Goal: Task Accomplishment & Management: Manage account settings

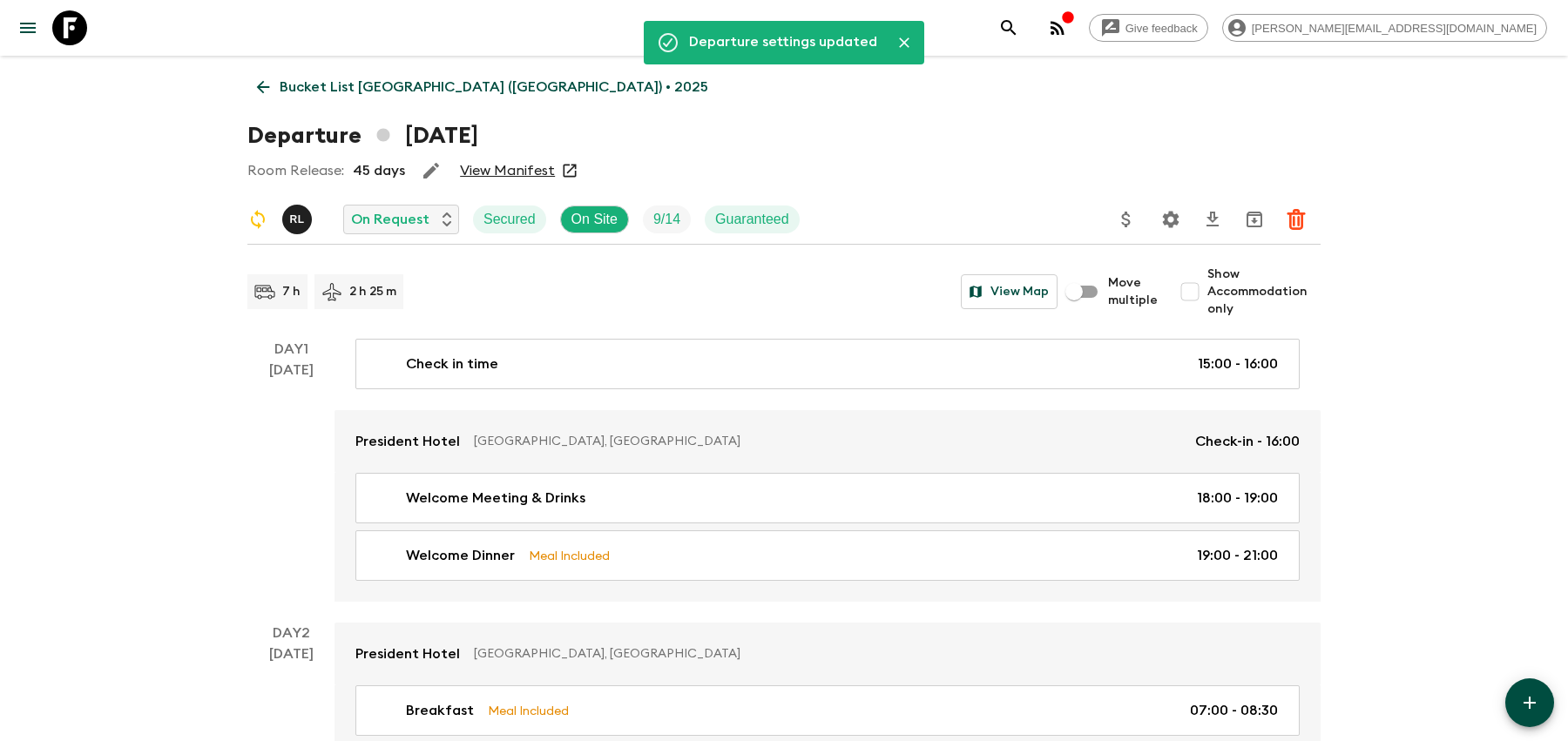
click at [1019, 31] on icon "search adventures" at bounding box center [1009, 28] width 21 height 21
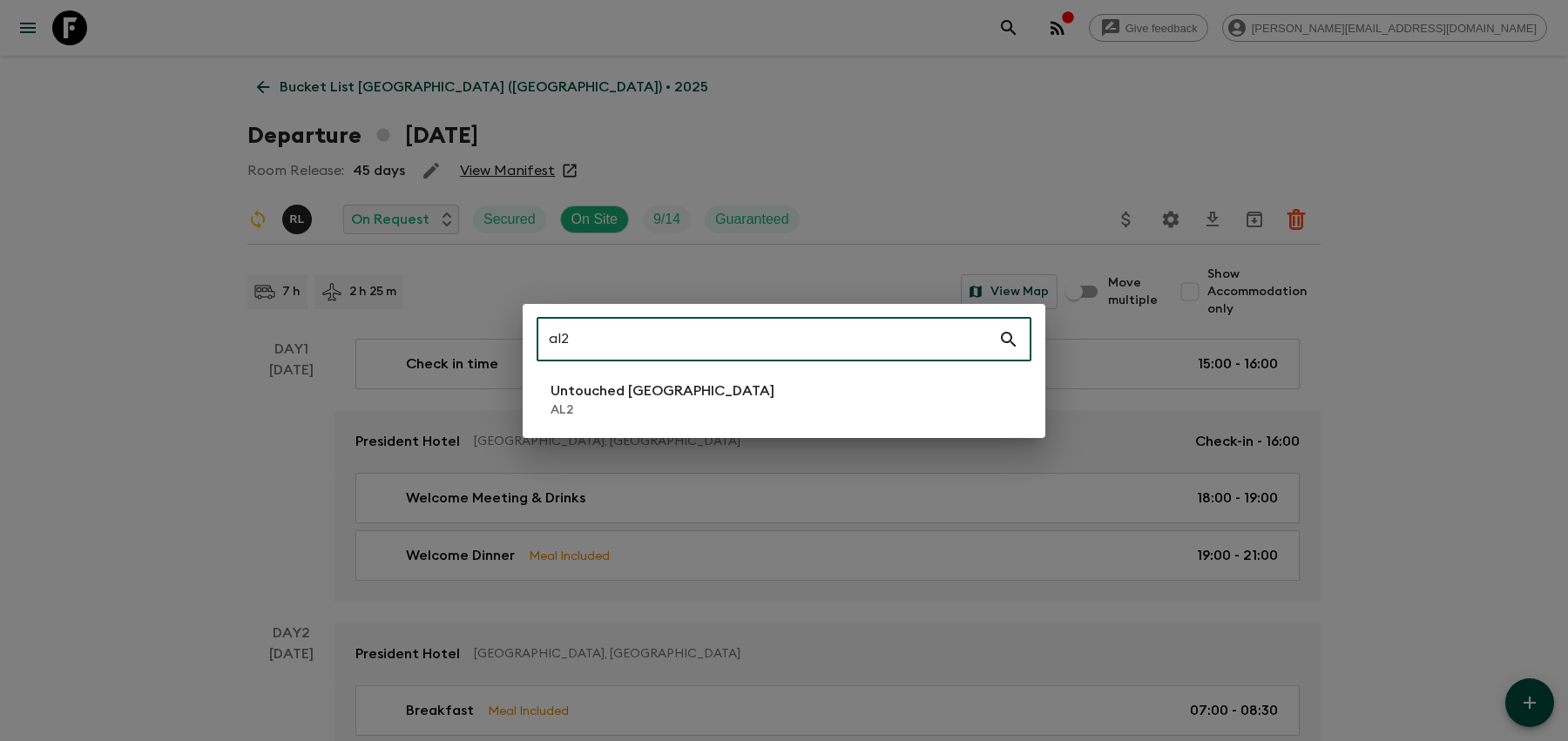
type input "al2"
click at [810, 373] on div "al2 ​ Untouched [GEOGRAPHIC_DATA] AL2" at bounding box center [784, 371] width 523 height 134
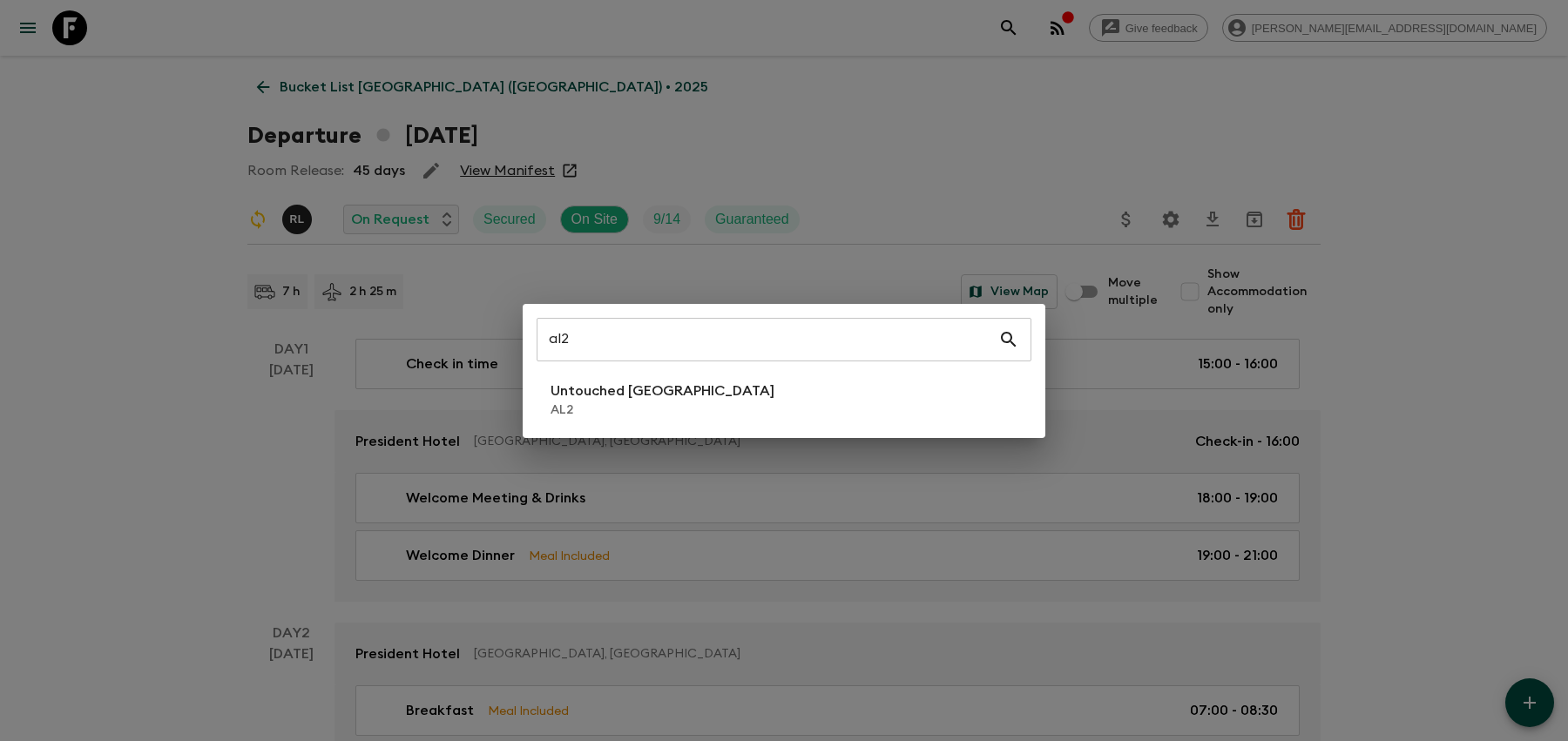
click at [801, 400] on li "Untouched [GEOGRAPHIC_DATA] AL2" at bounding box center [783, 400] width 495 height 49
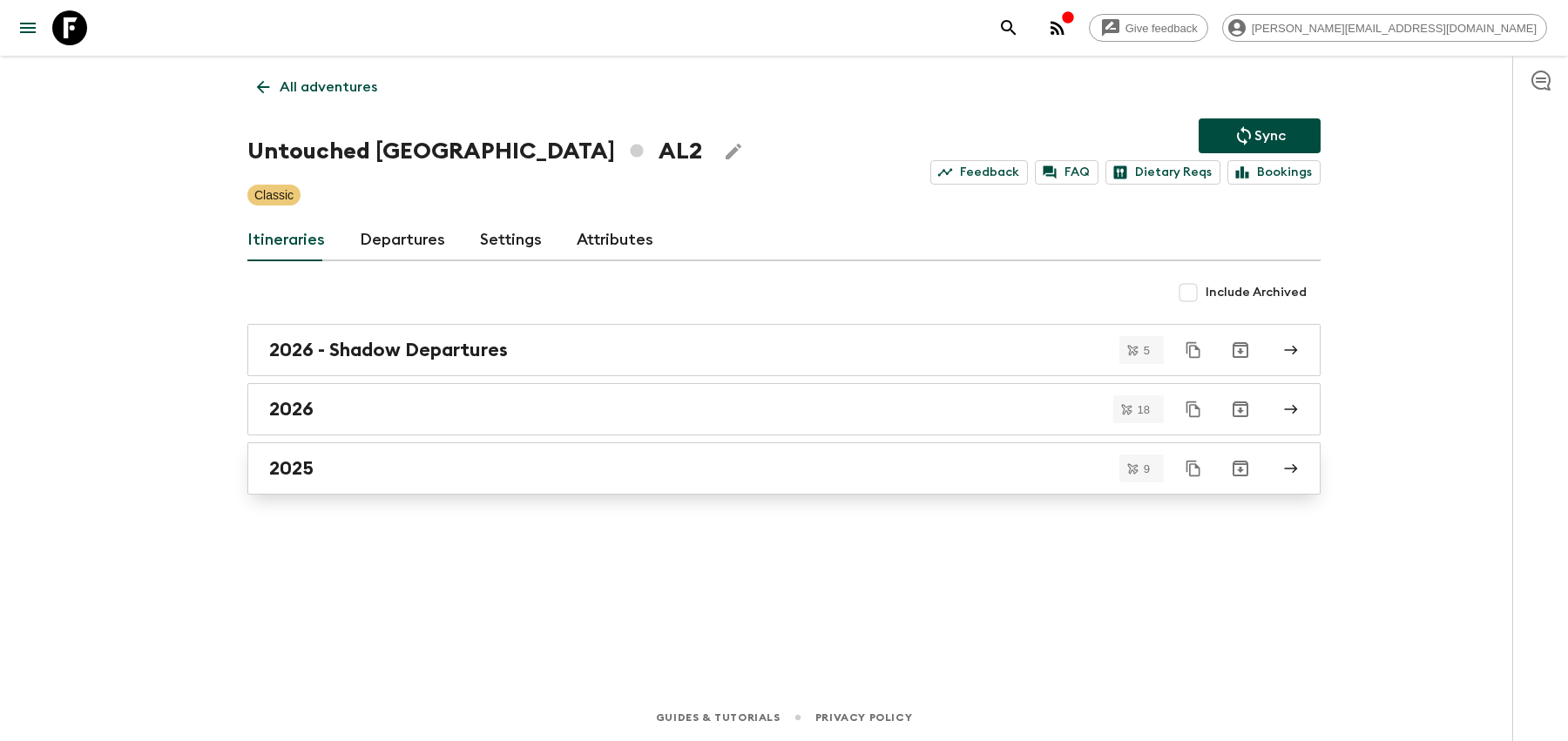
click at [494, 457] on div "2025" at bounding box center [767, 468] width 997 height 23
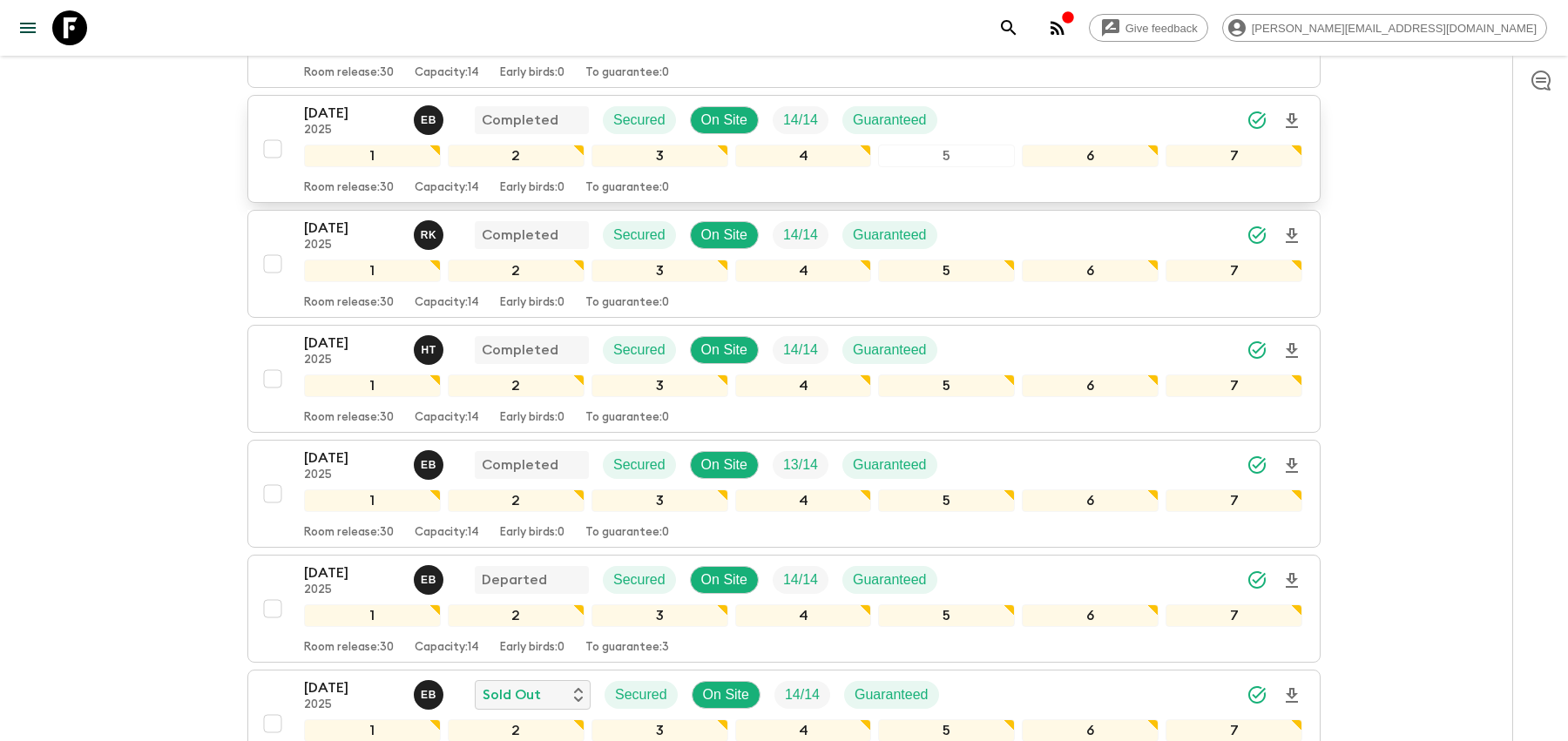
scroll to position [460, 0]
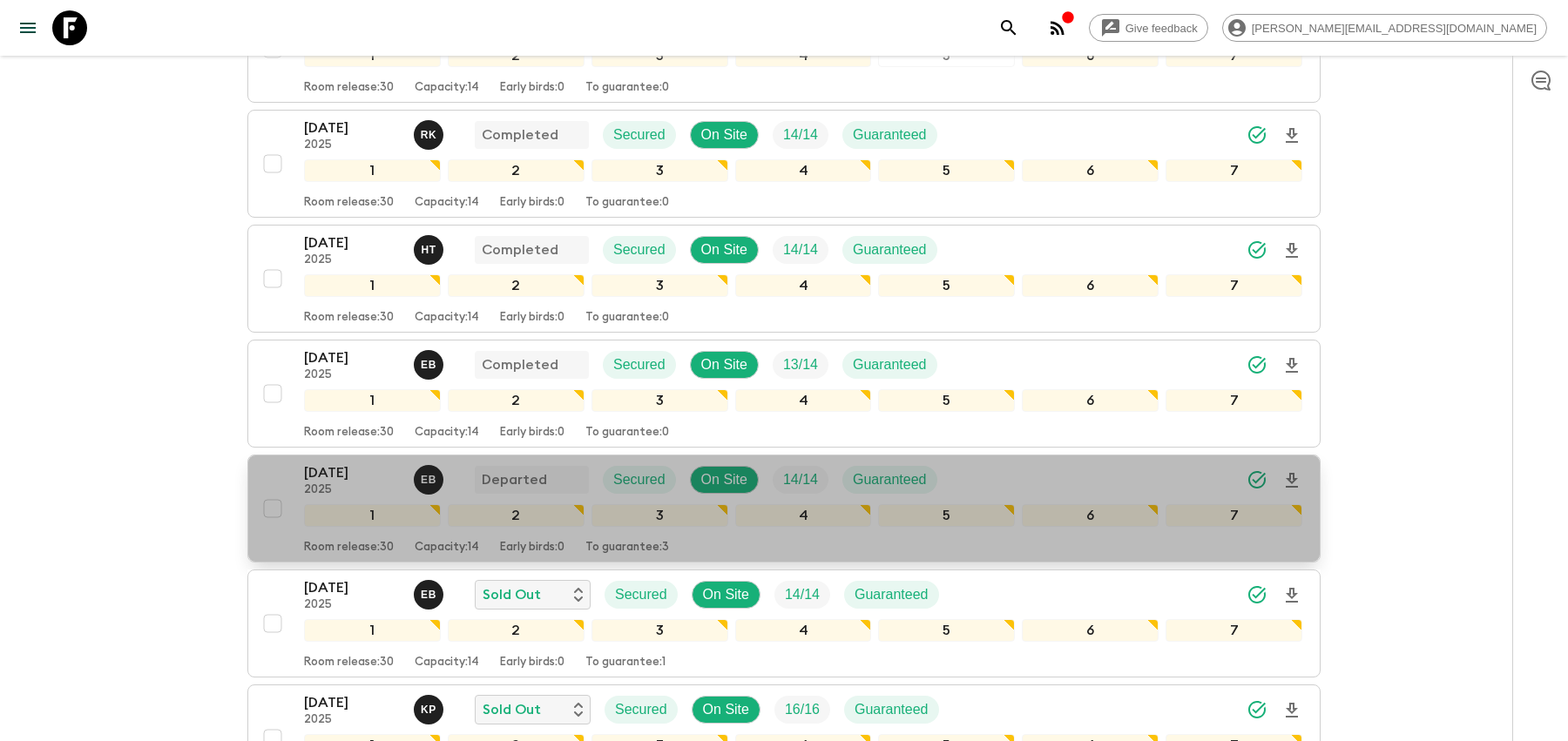
click at [985, 468] on div "[DATE] 2025 E B Departed Secured On Site 14 / 14 Guaranteed" at bounding box center [803, 480] width 998 height 35
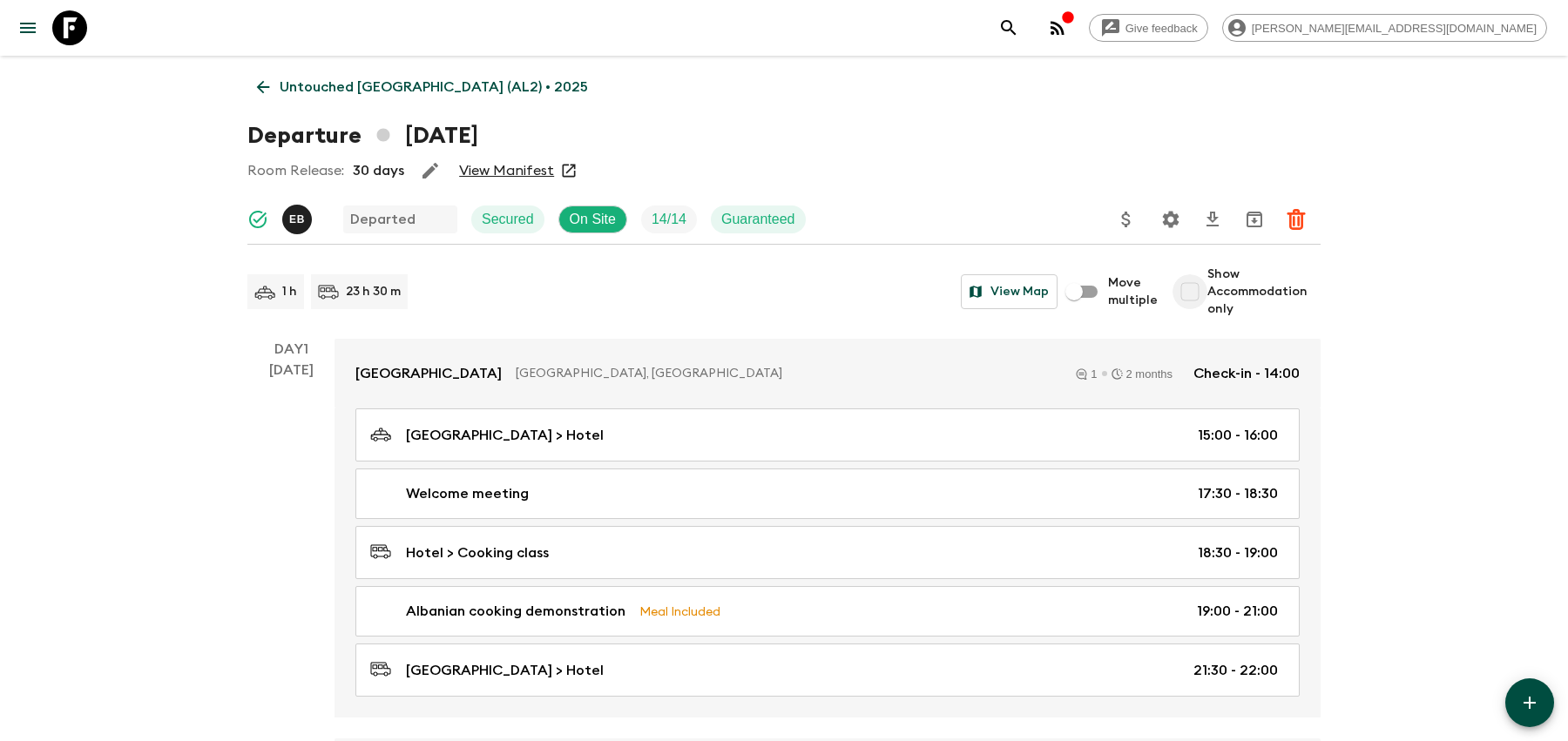
click at [1194, 298] on input "Show Accommodation only" at bounding box center [1190, 292] width 35 height 35
checkbox input "true"
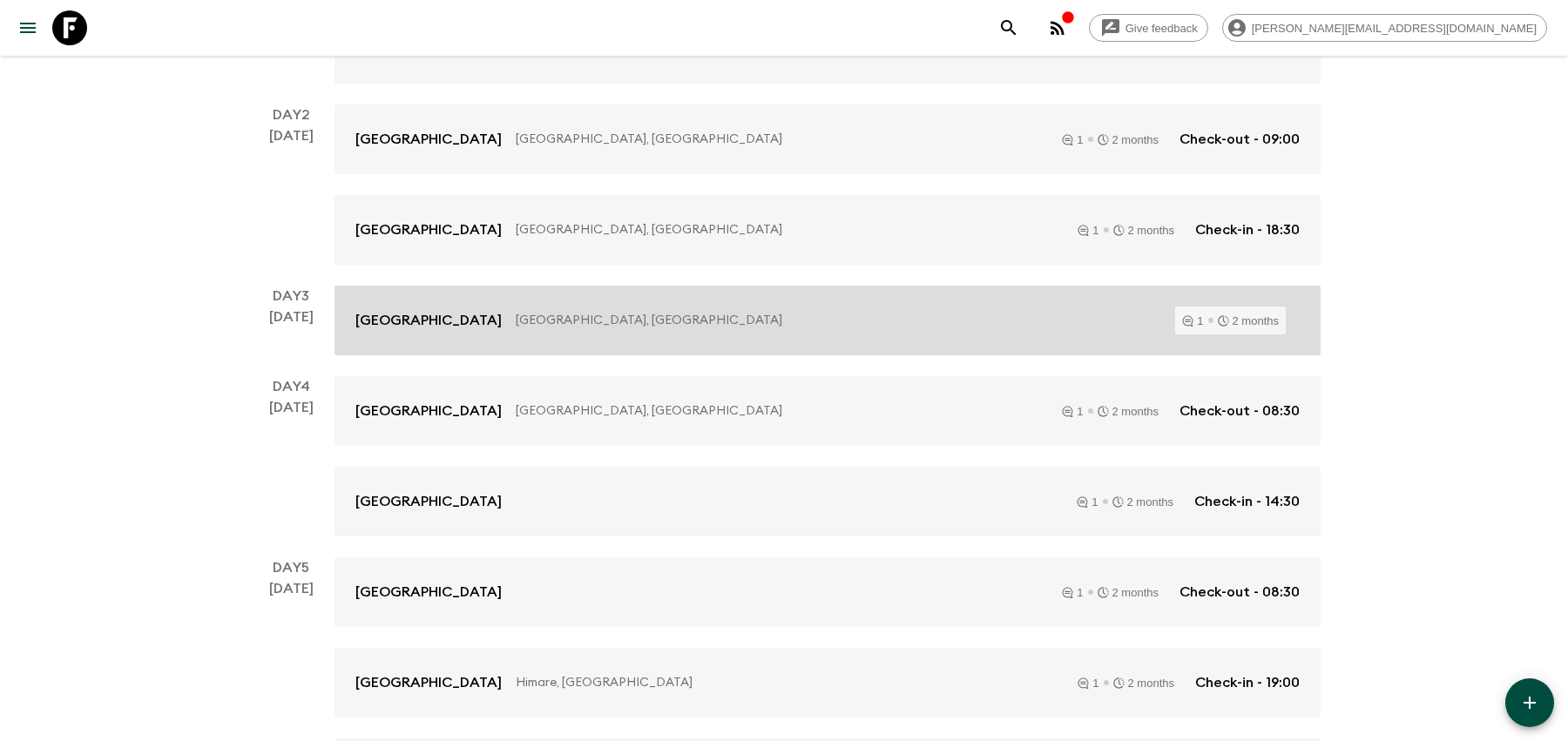
scroll to position [432, 0]
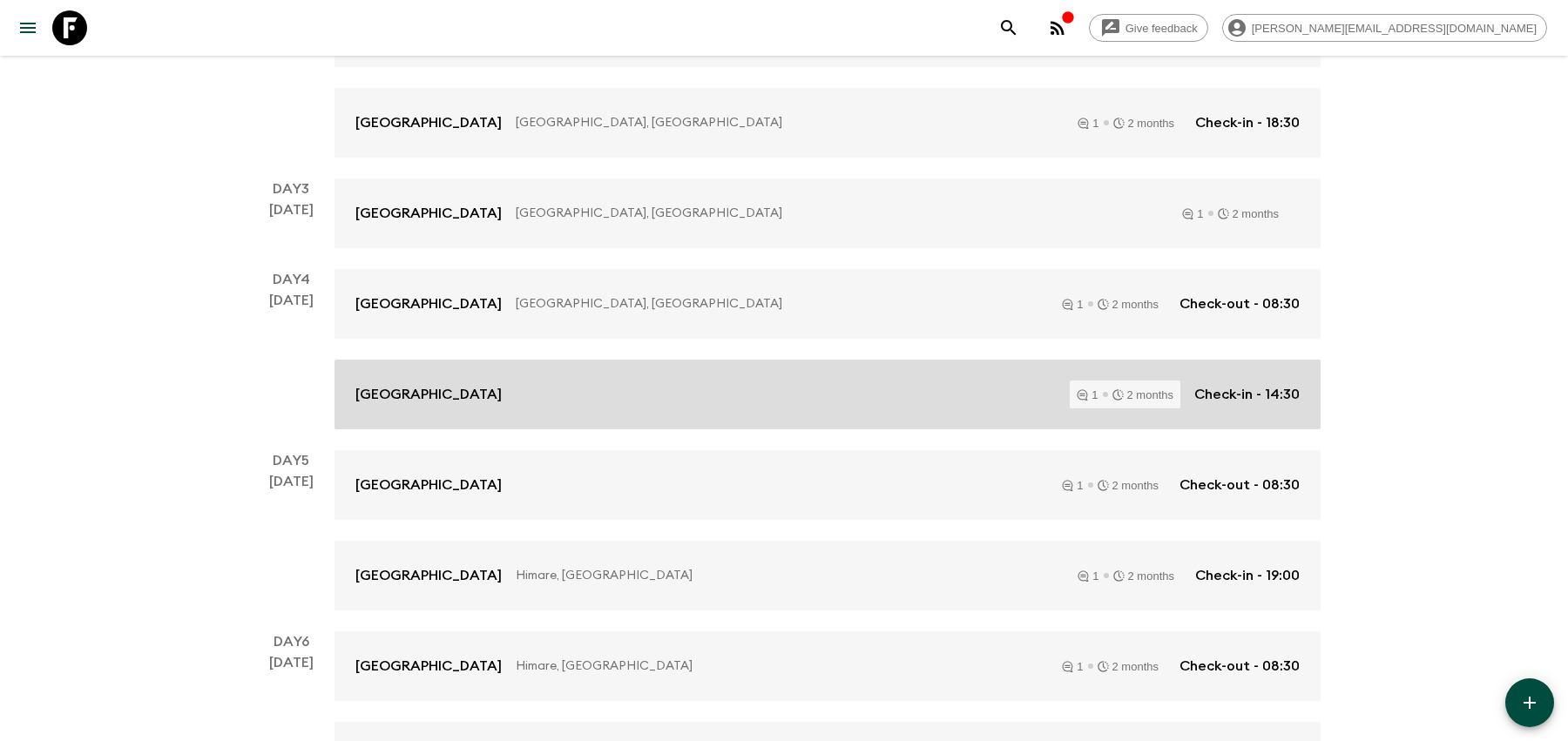
click at [634, 393] on div "[GEOGRAPHIC_DATA] 1 2 months Check-in - 14:30" at bounding box center [827, 395] width 945 height 28
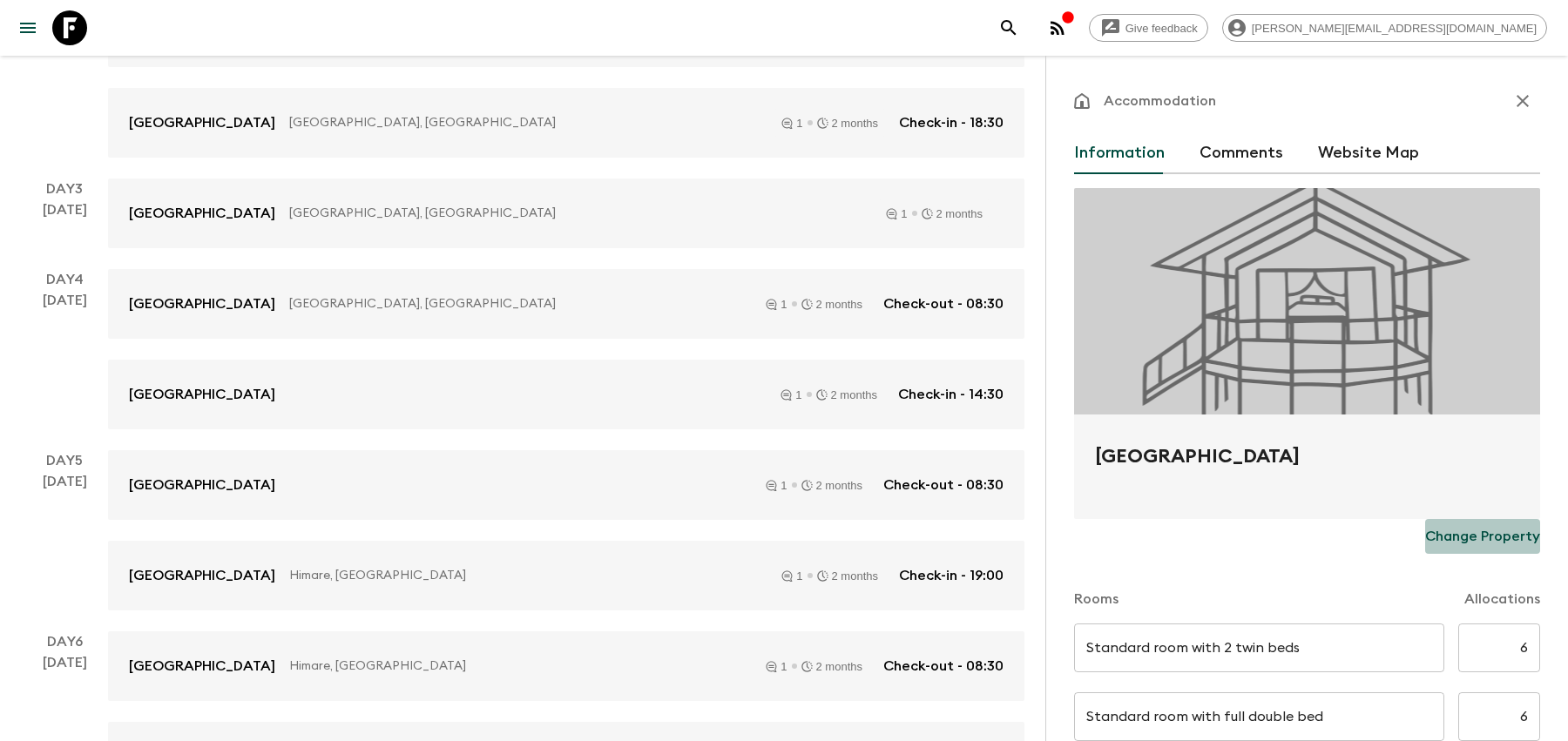
click at [1468, 532] on p "Change Property" at bounding box center [1482, 536] width 115 height 21
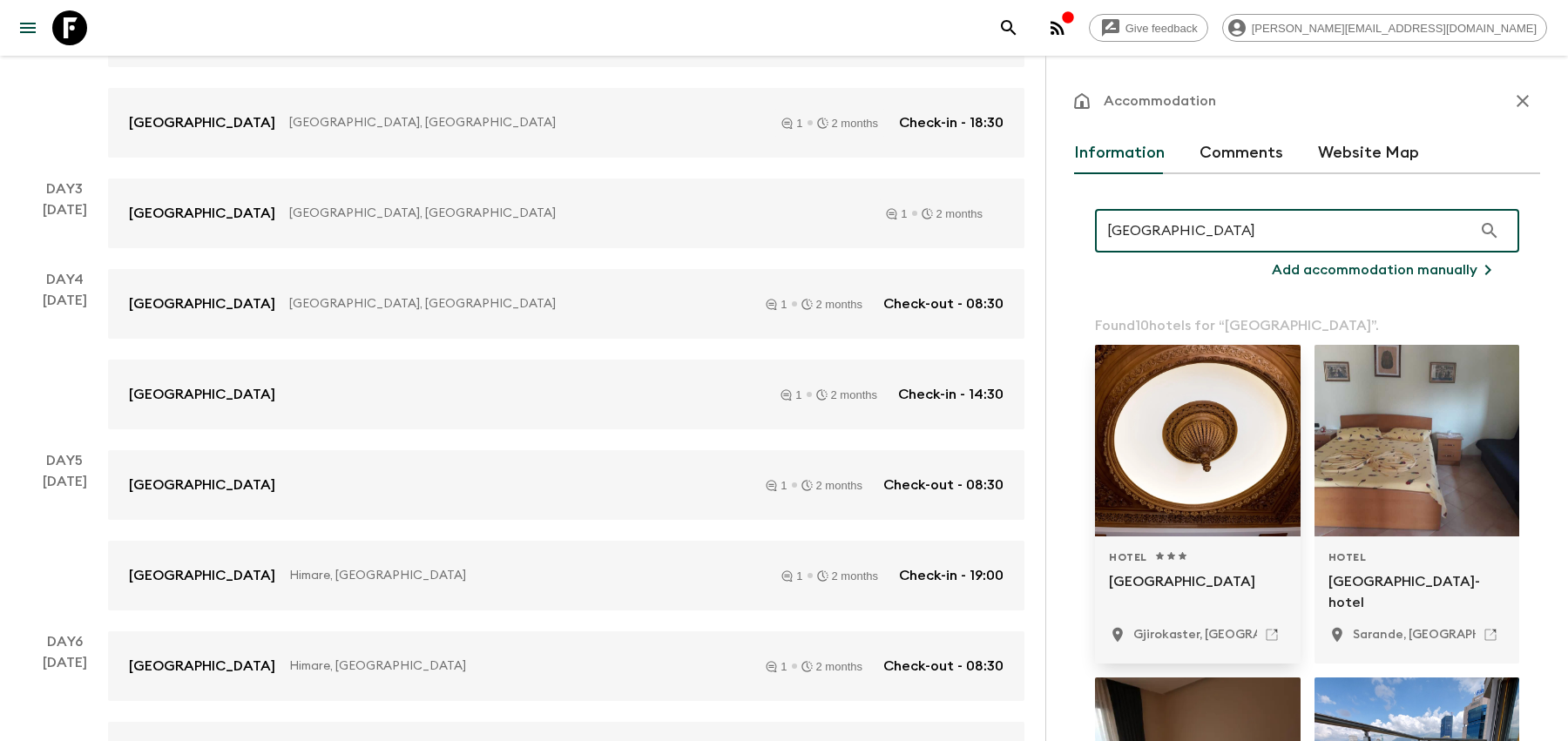
type input "[GEOGRAPHIC_DATA]"
click at [1186, 550] on div "Hotel 1 Star 2 Stars 3 Stars 4 Stars 5 Stars" at bounding box center [1197, 558] width 177 height 14
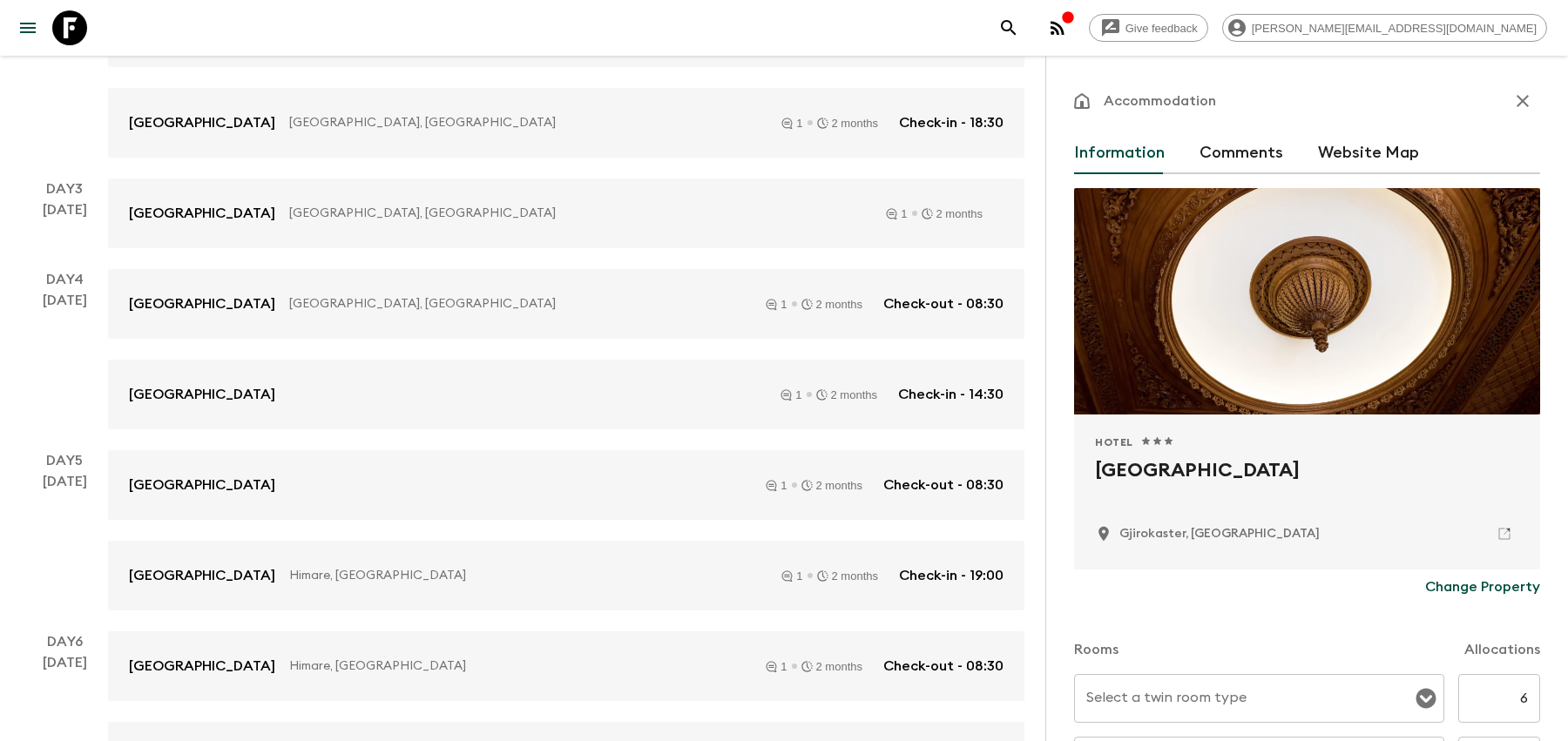
scroll to position [569, 0]
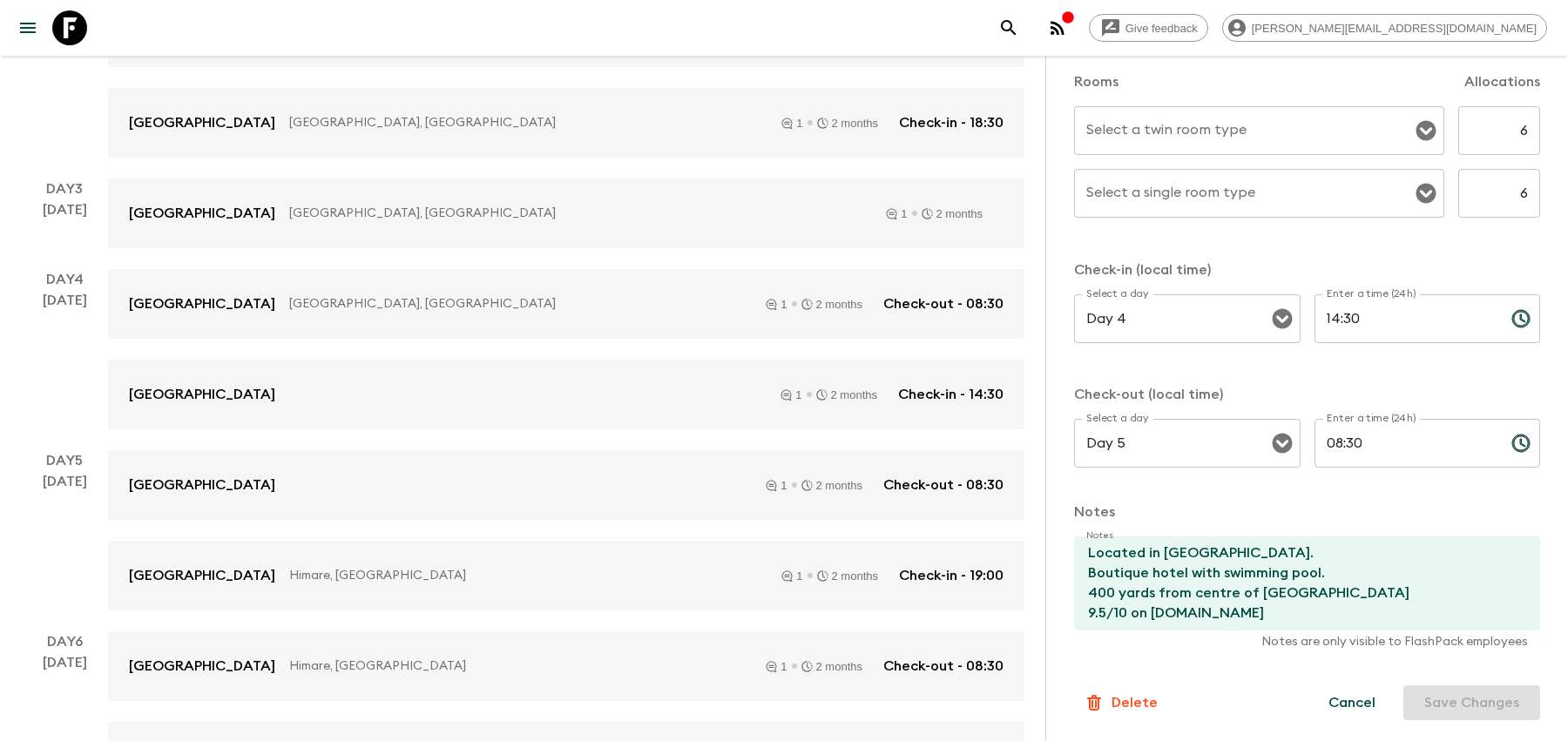
click at [1459, 715] on div "Cancel Save Changes" at bounding box center [1423, 703] width 233 height 35
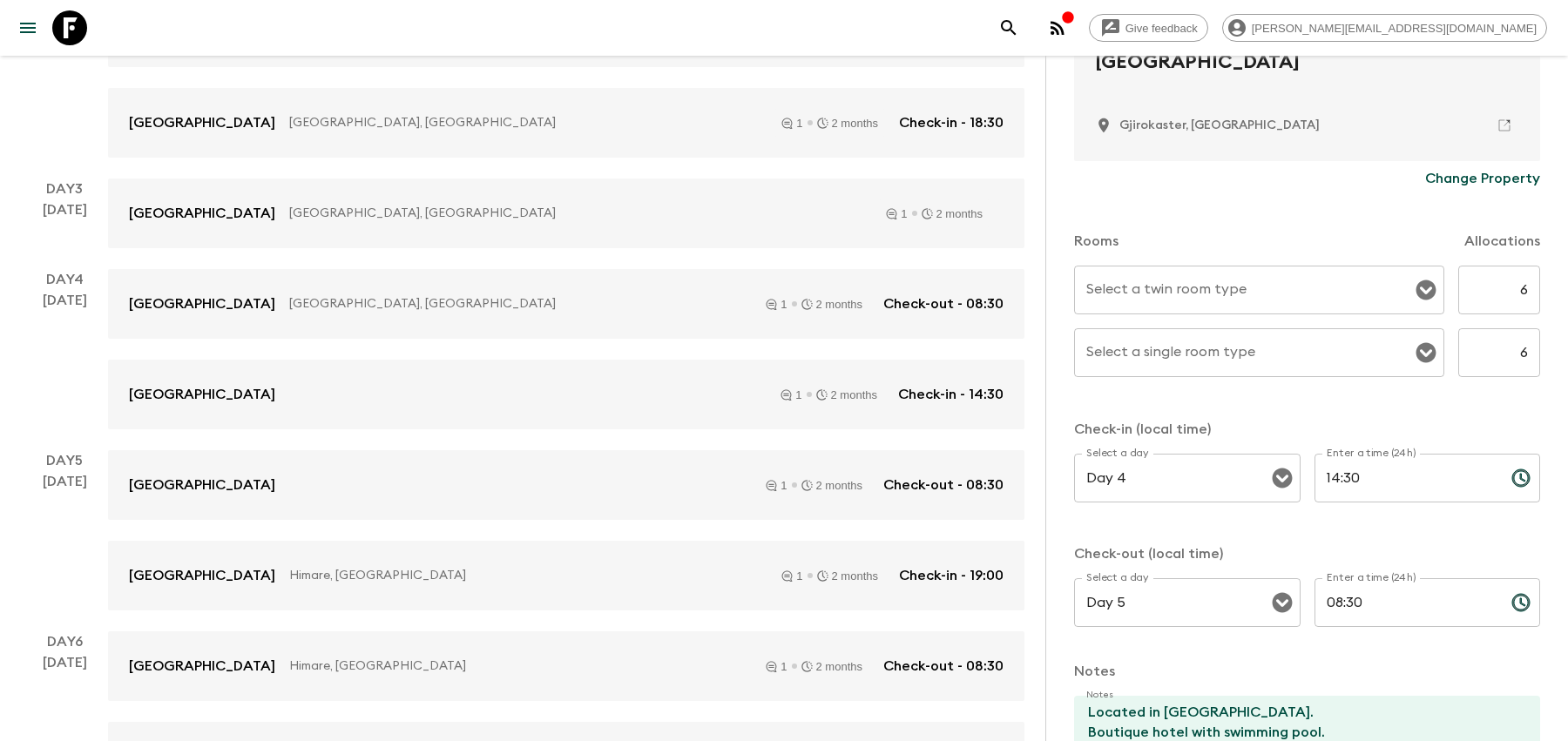
scroll to position [0, 0]
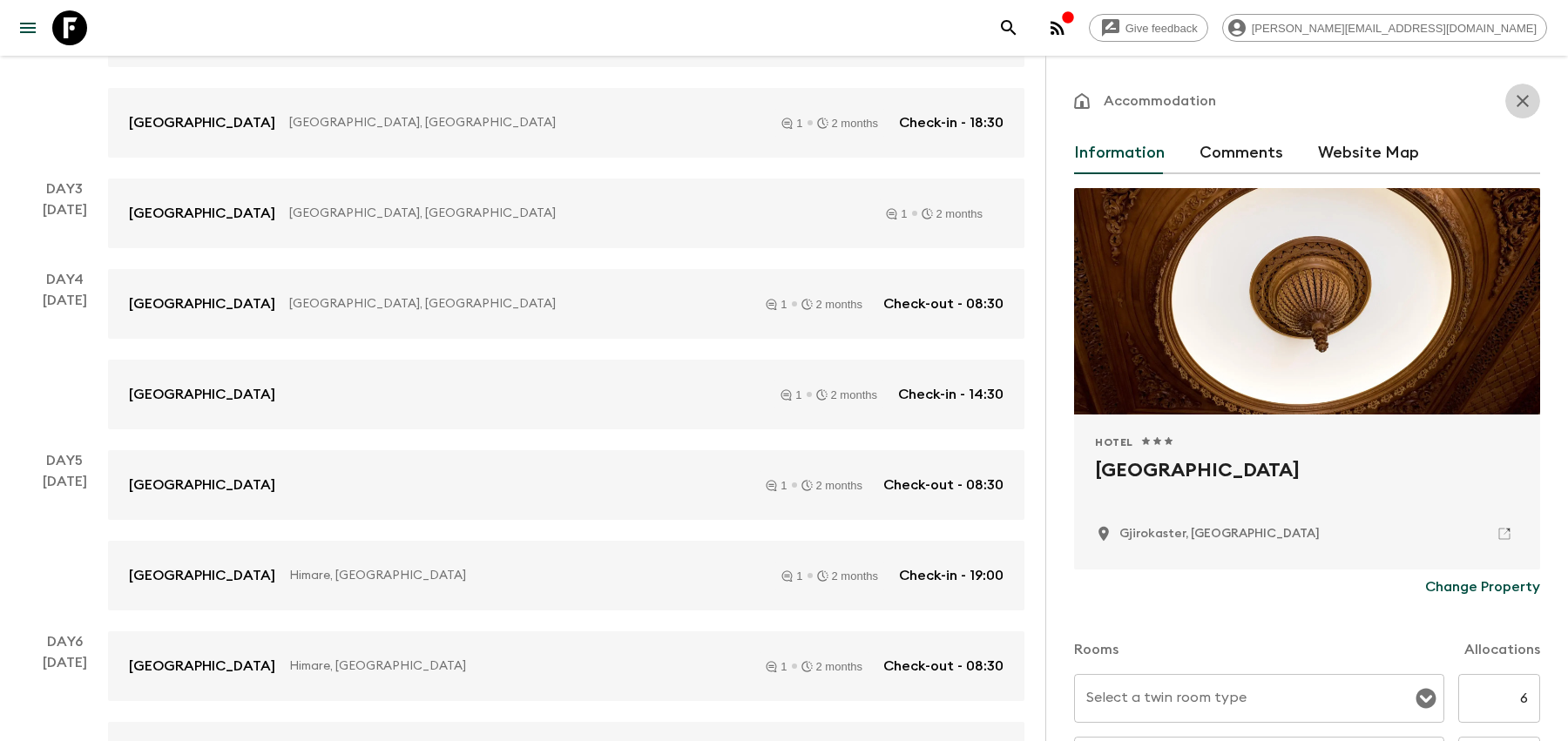
click at [1514, 114] on button "button" at bounding box center [1523, 101] width 35 height 35
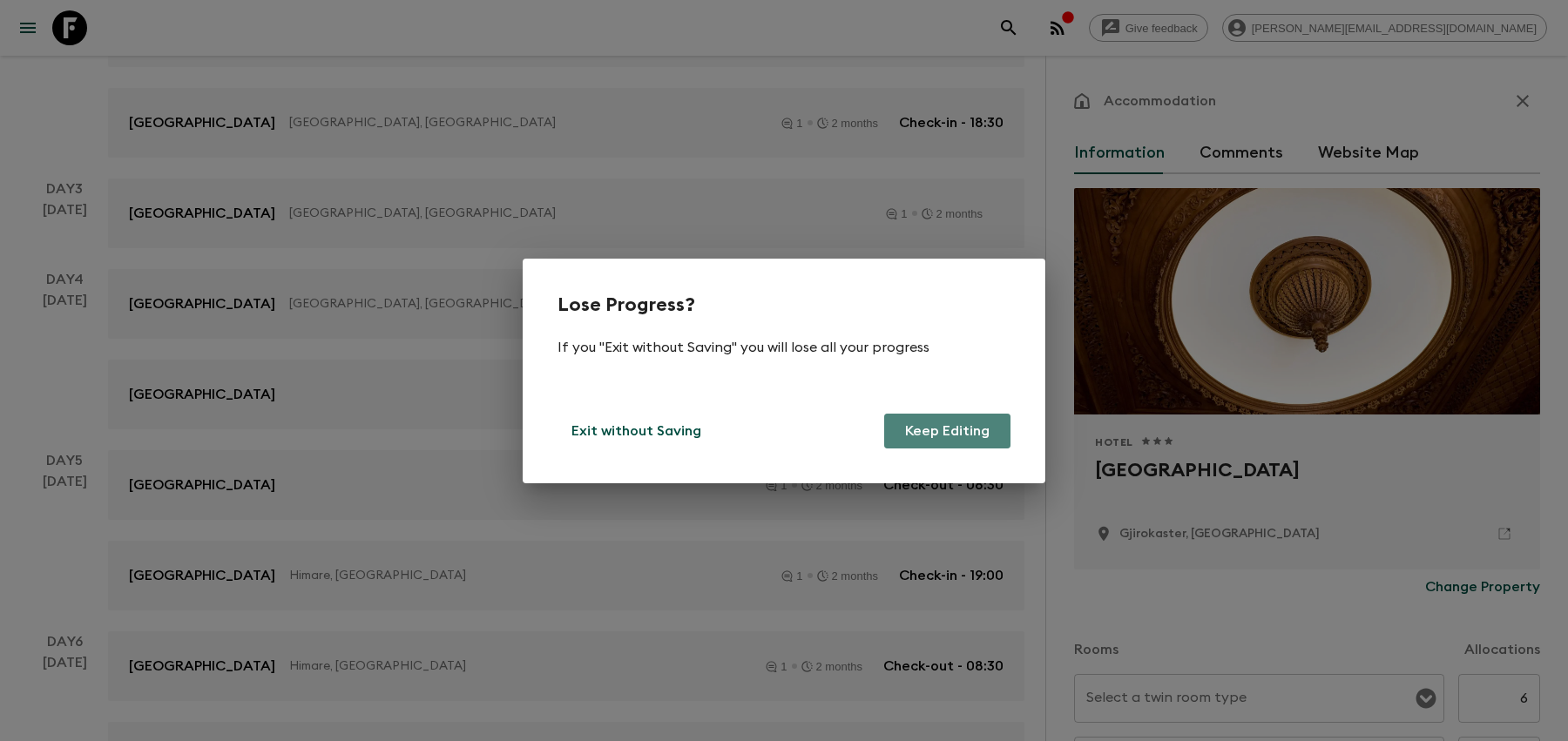
click at [920, 440] on button "Keep Editing" at bounding box center [946, 431] width 126 height 35
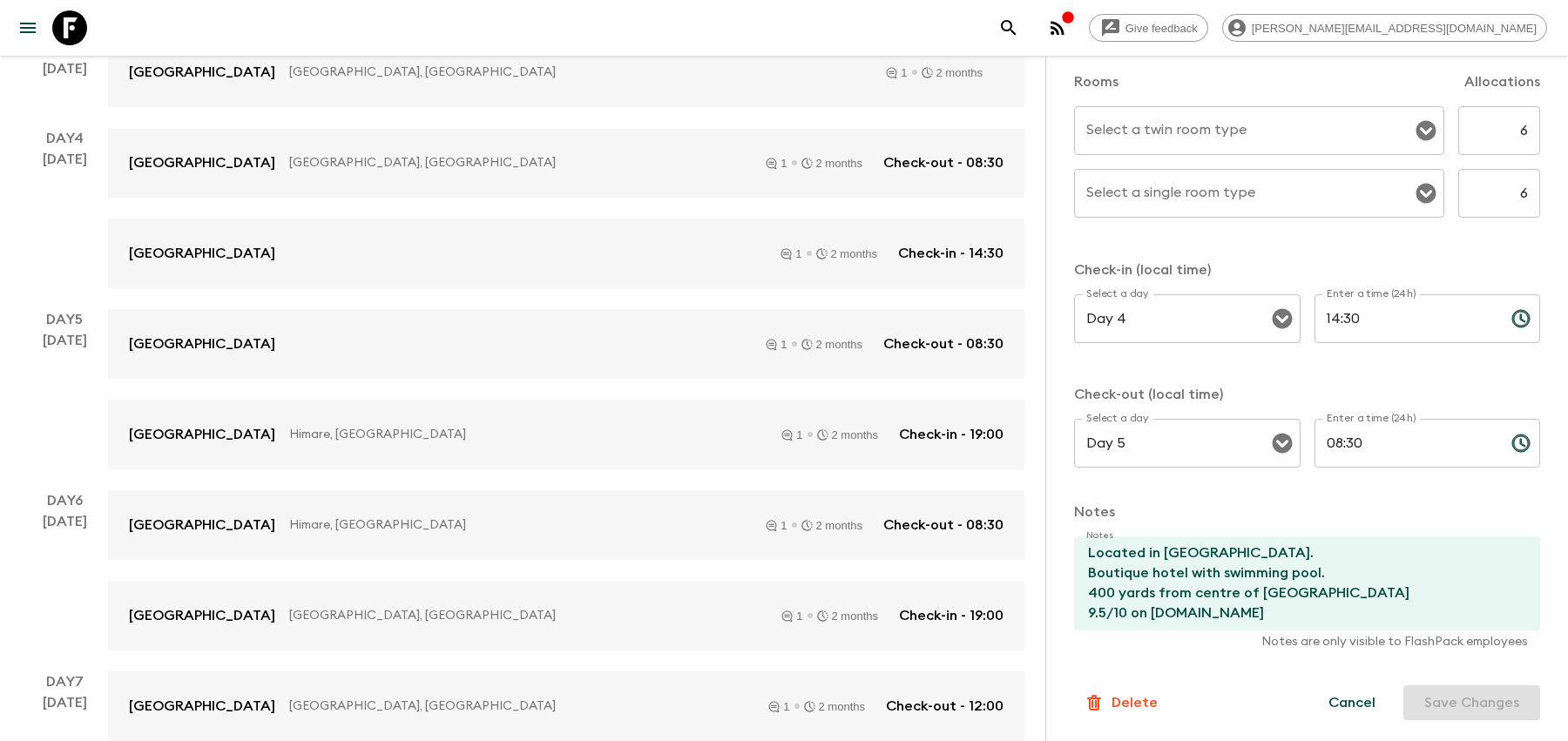
scroll to position [667, 0]
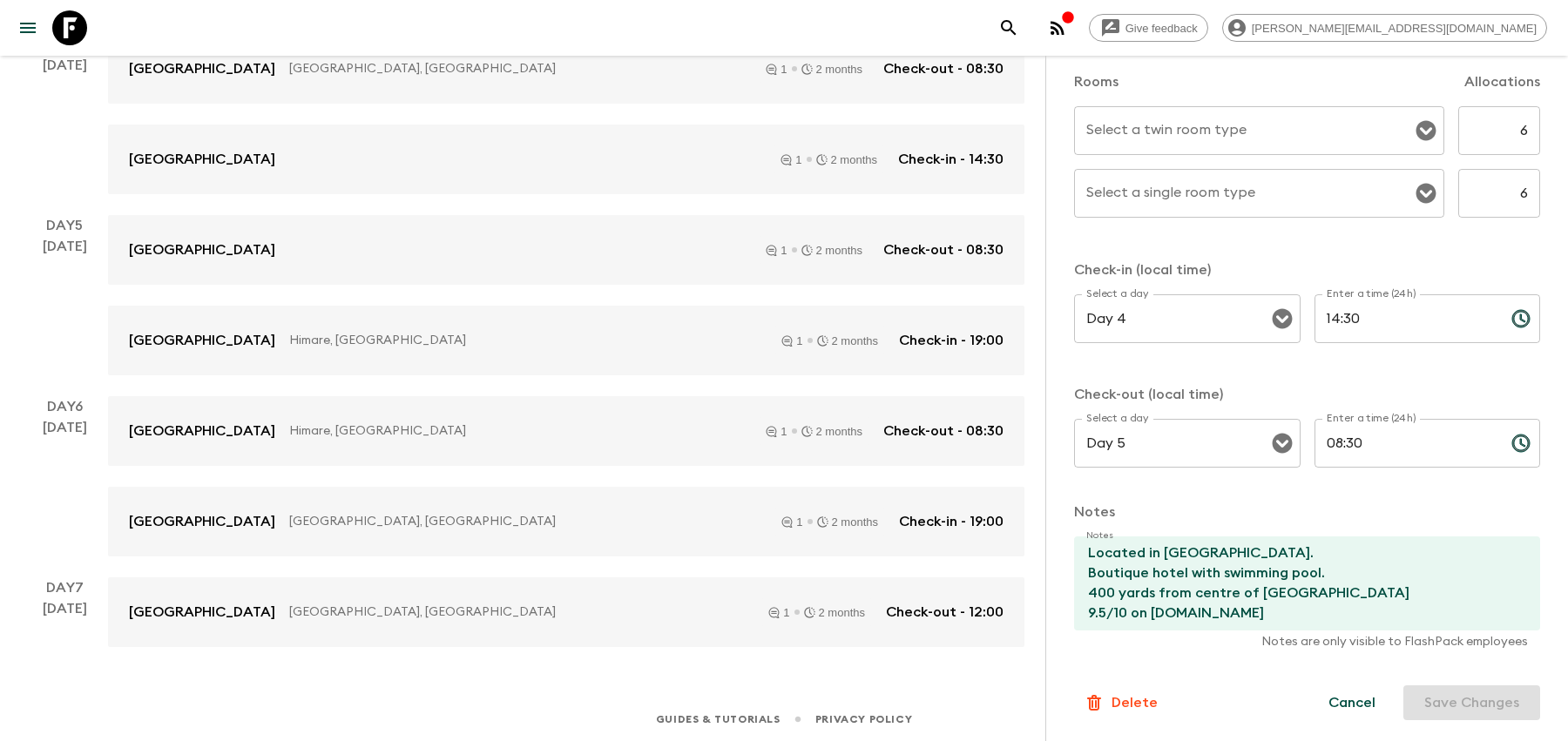
click at [1452, 698] on div "Cancel Save Changes" at bounding box center [1423, 703] width 233 height 35
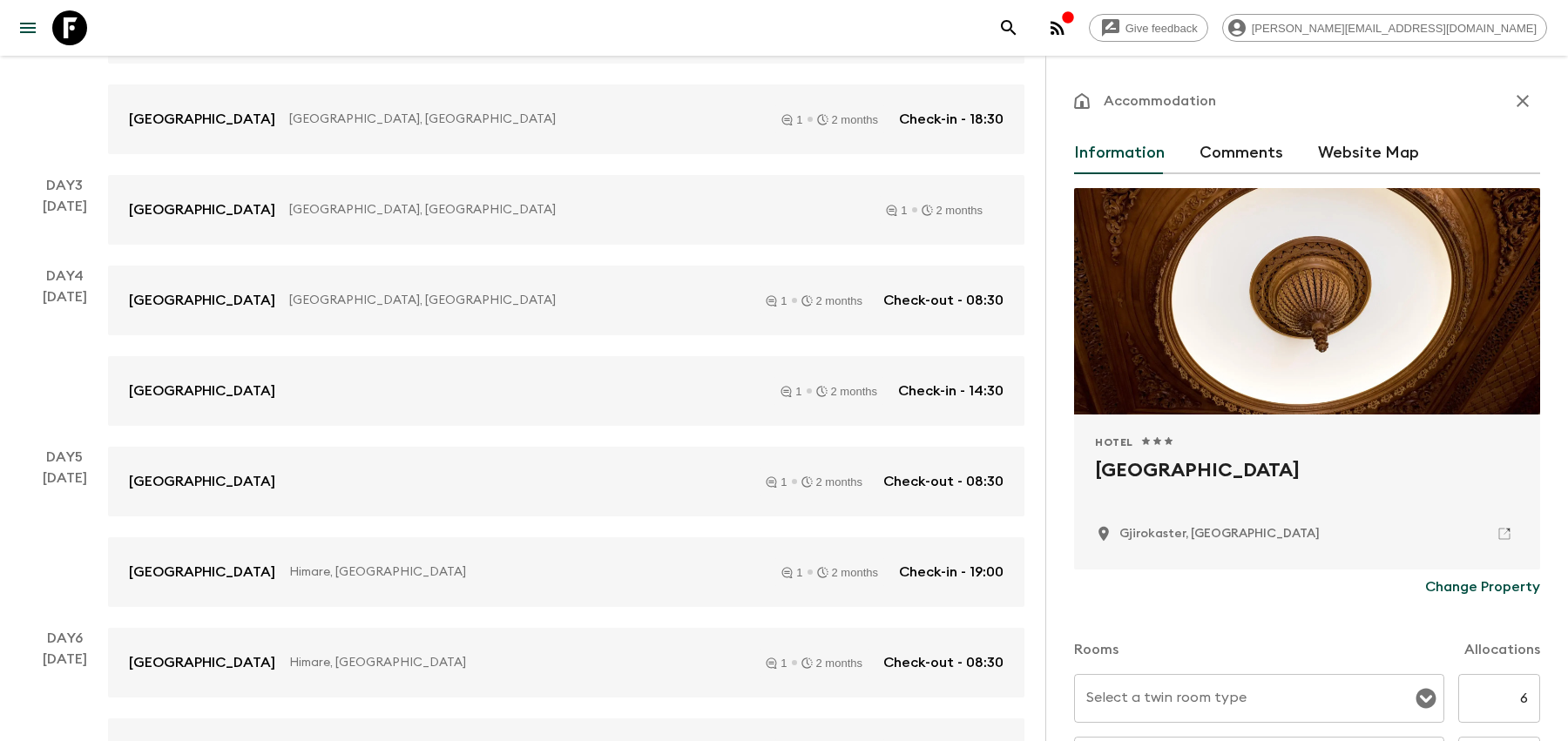
scroll to position [376, 0]
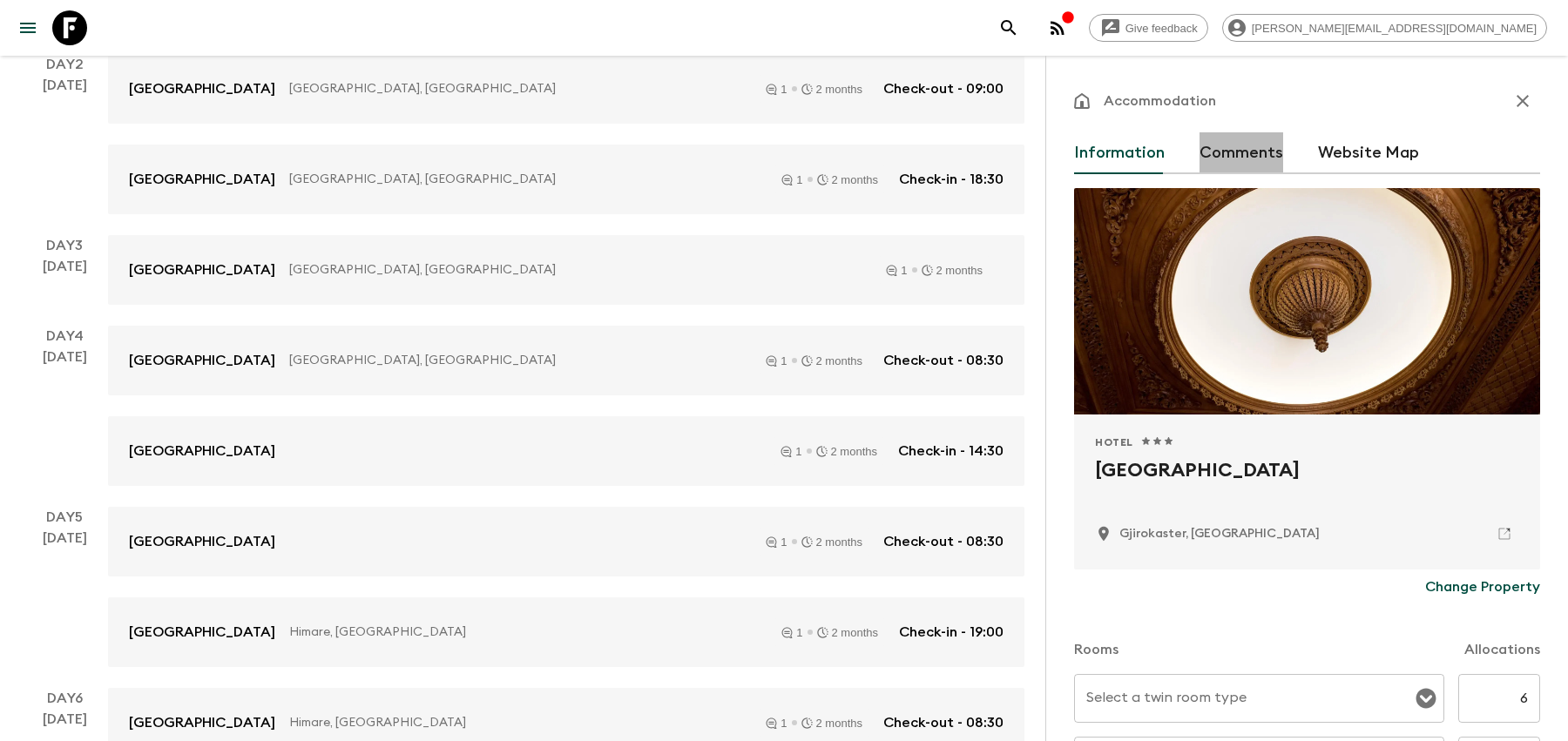
click at [1261, 156] on button "Comments" at bounding box center [1241, 153] width 84 height 41
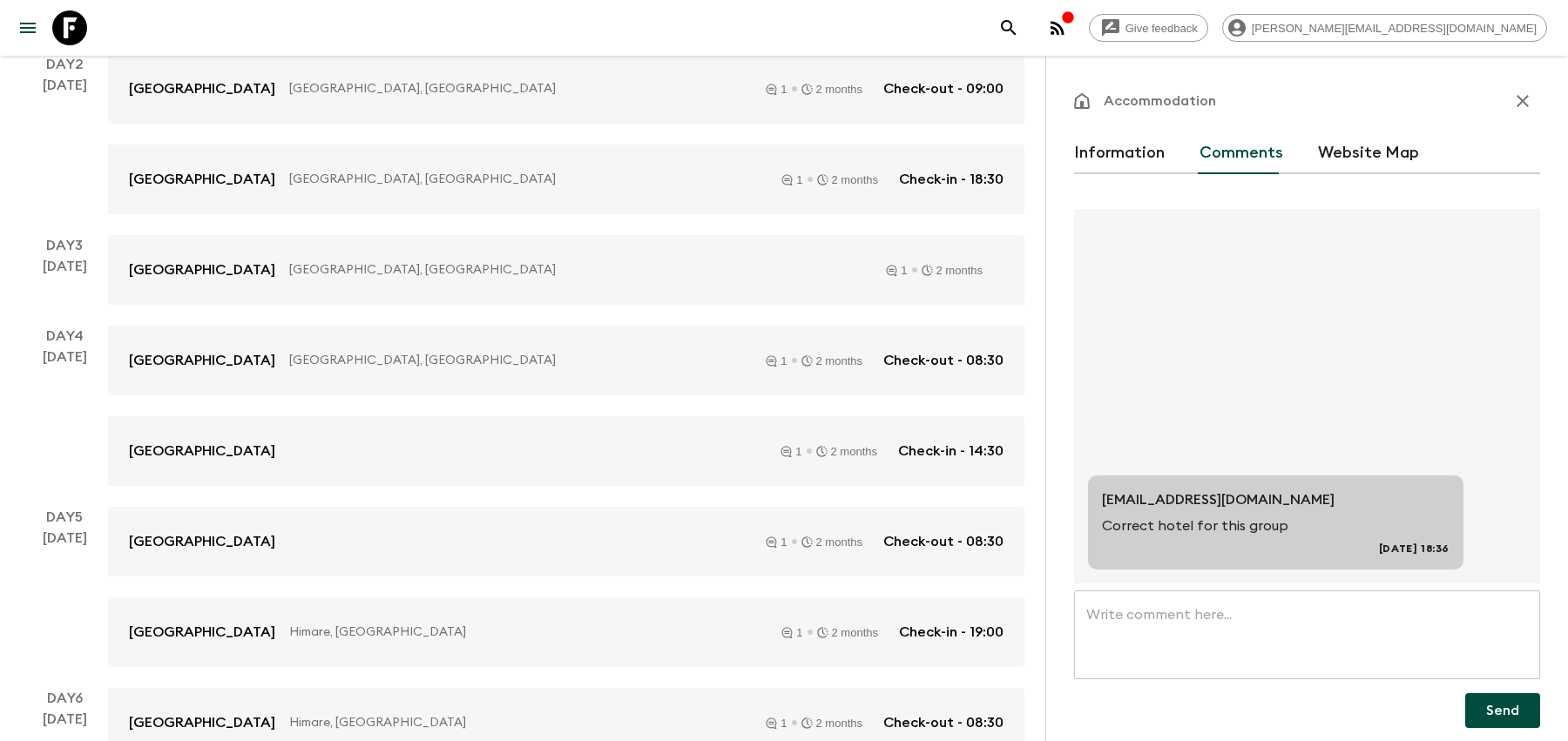
click at [1369, 137] on button "Website Map" at bounding box center [1368, 153] width 101 height 41
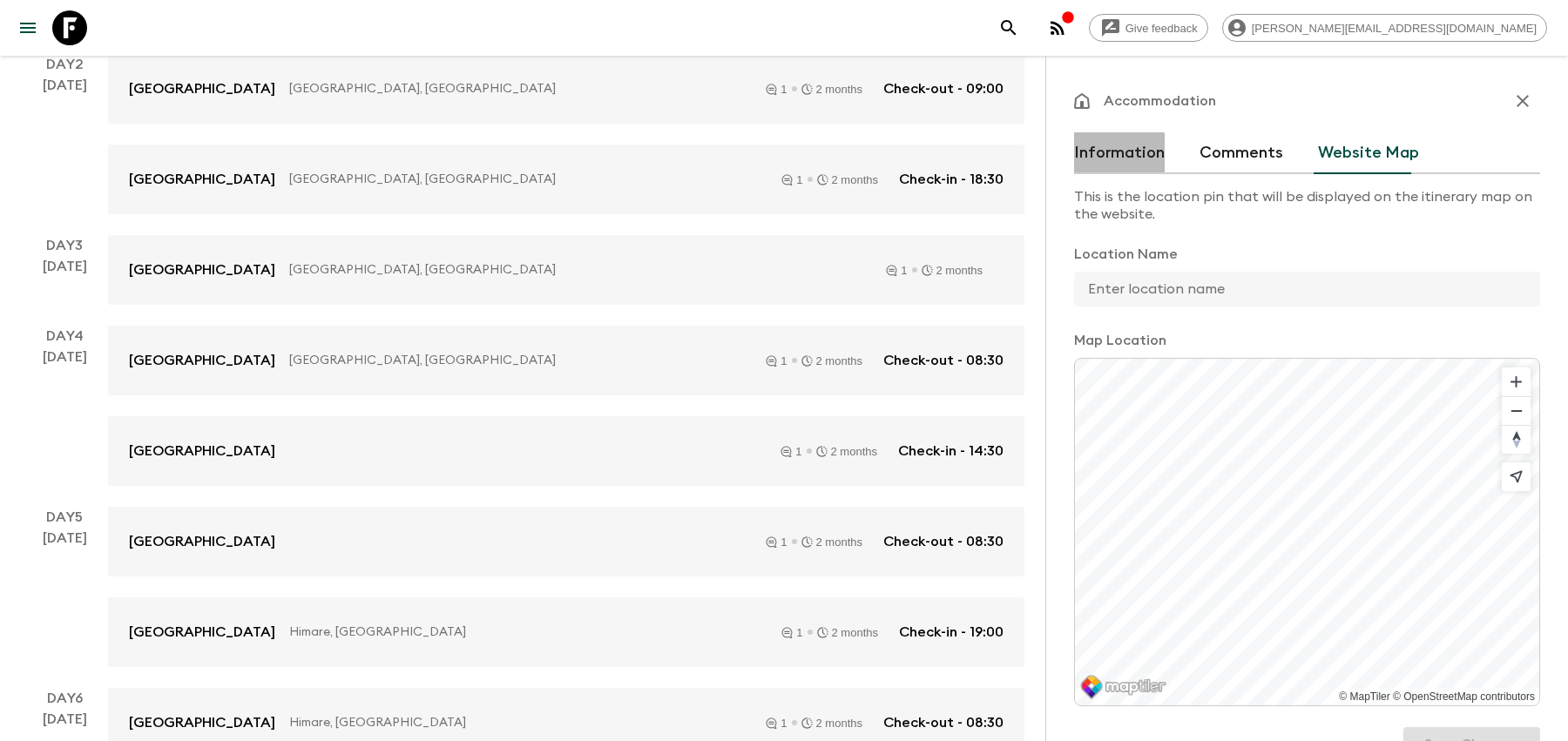
click at [1099, 174] on button "Information" at bounding box center [1119, 153] width 91 height 41
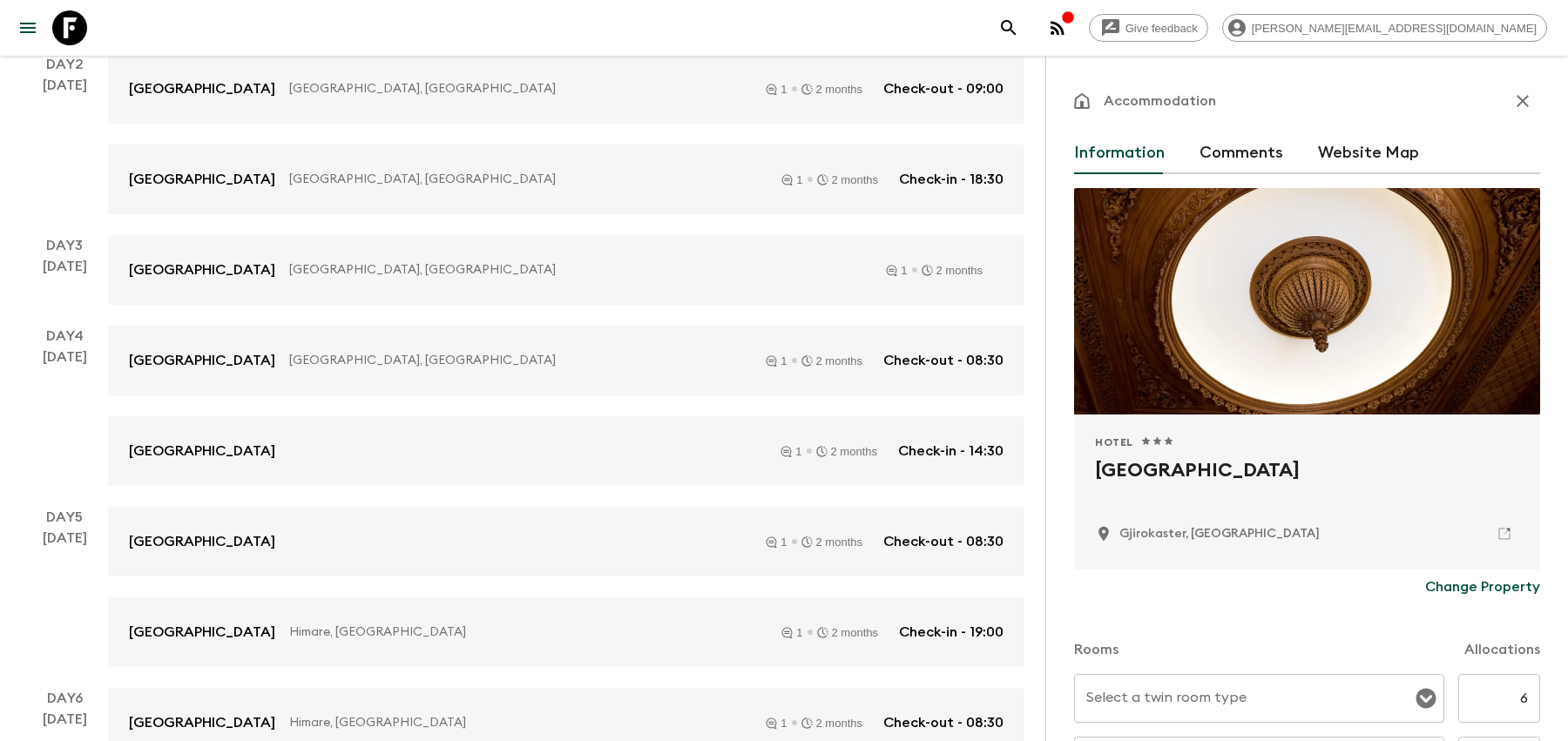
scroll to position [569, 0]
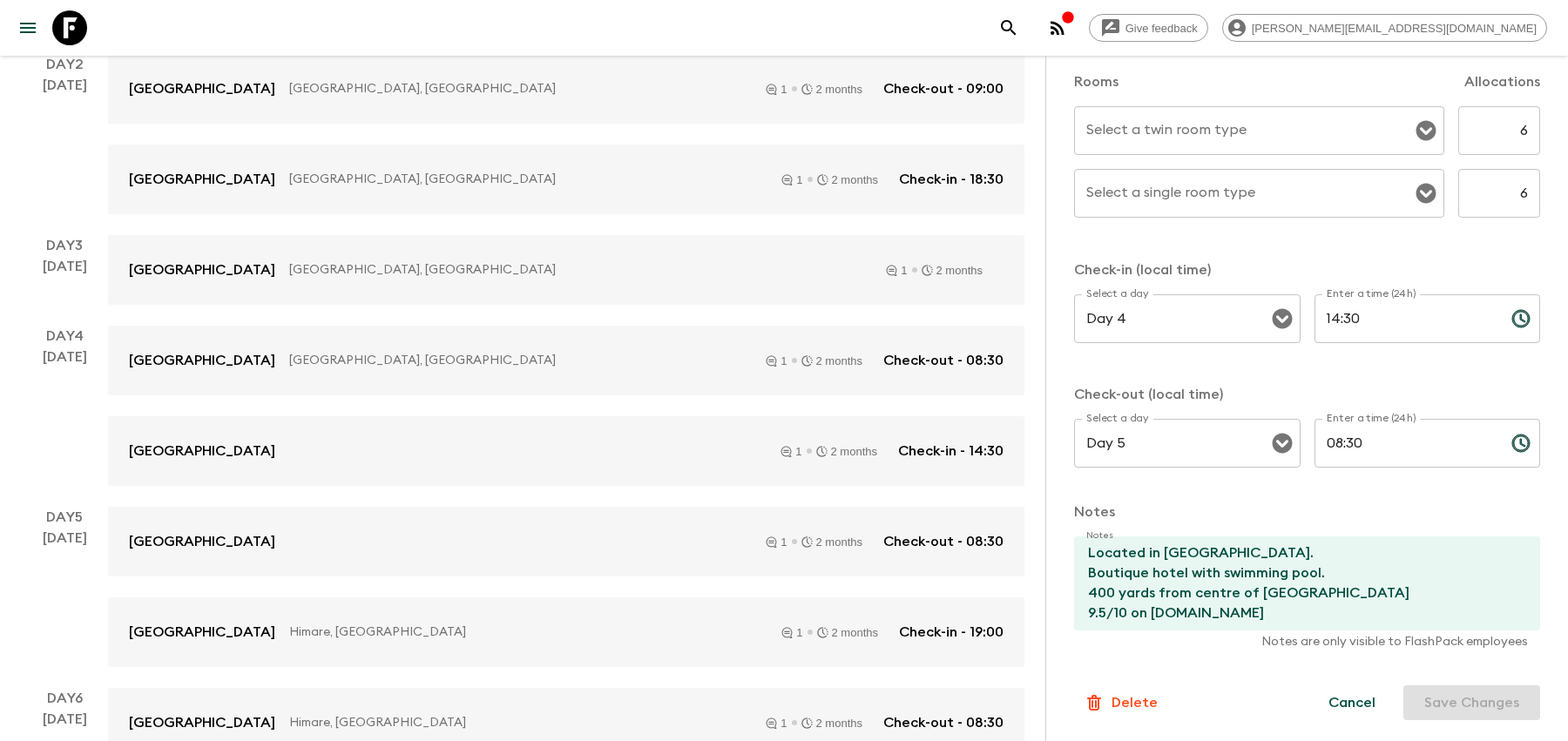
click at [1458, 688] on div "Cancel Save Changes" at bounding box center [1423, 703] width 233 height 35
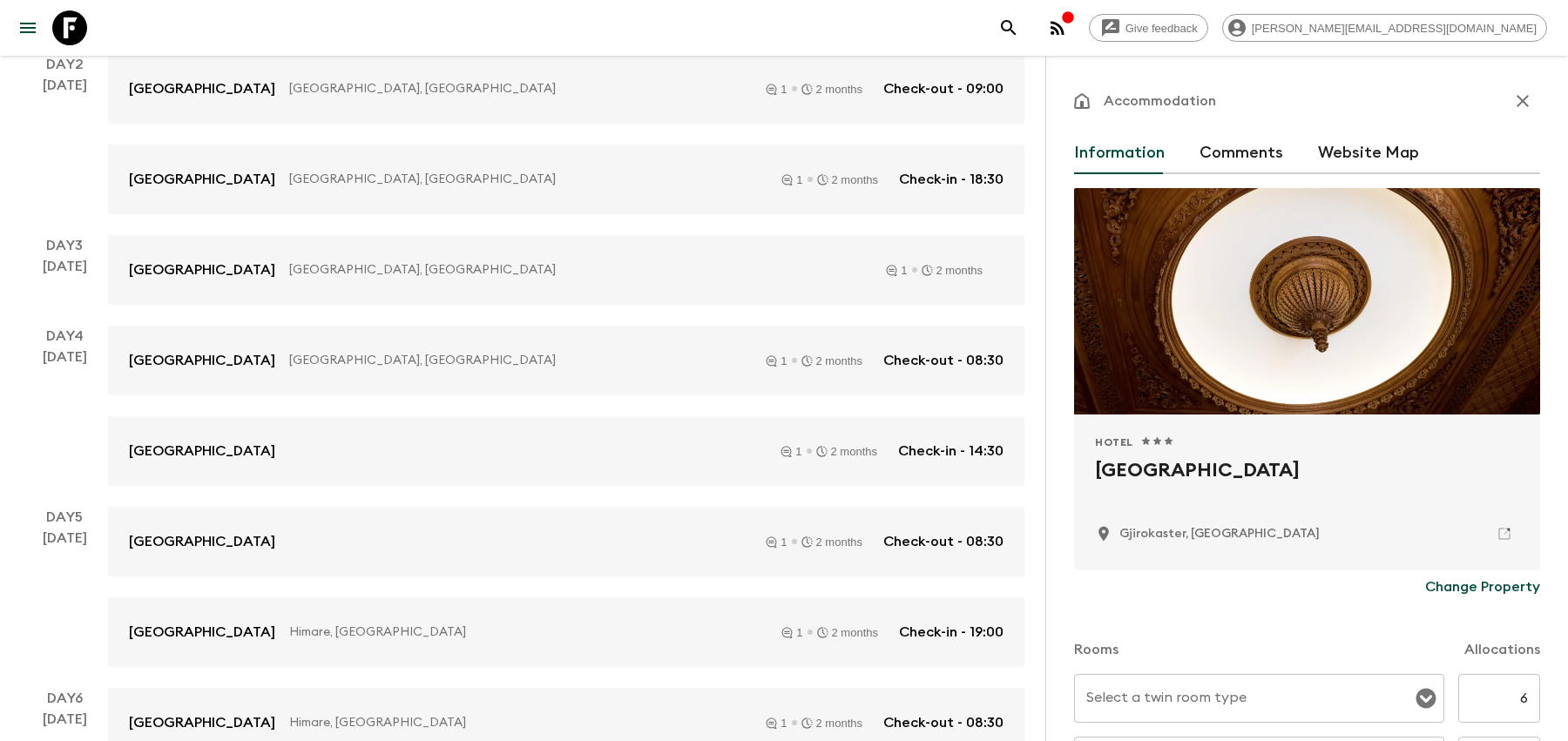
click at [1518, 105] on icon "button" at bounding box center [1522, 101] width 12 height 12
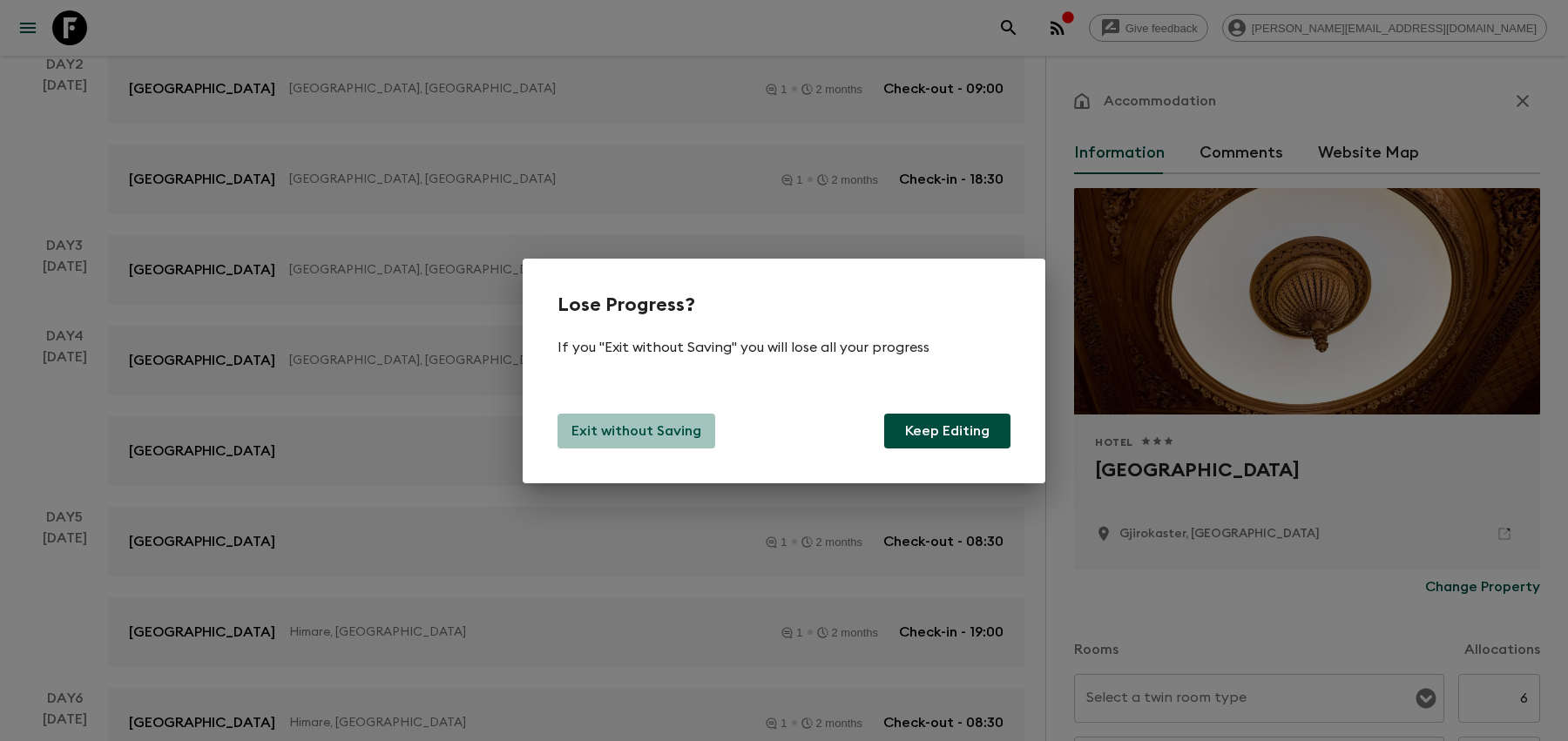
click at [651, 442] on button "Exit without Saving" at bounding box center [636, 431] width 158 height 35
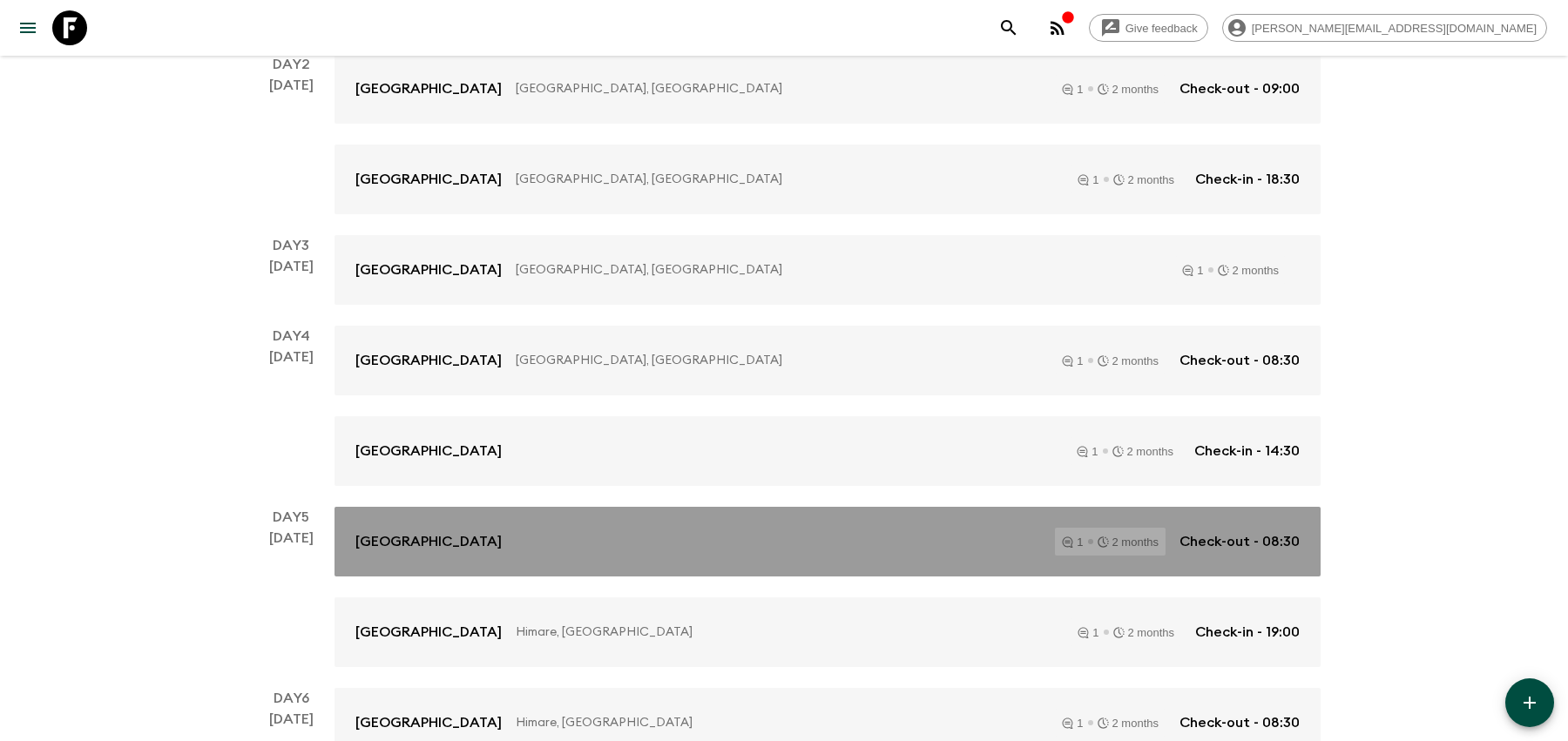
click at [650, 525] on link "[GEOGRAPHIC_DATA] 1 2 months Check-out - 08:30" at bounding box center [827, 542] width 986 height 70
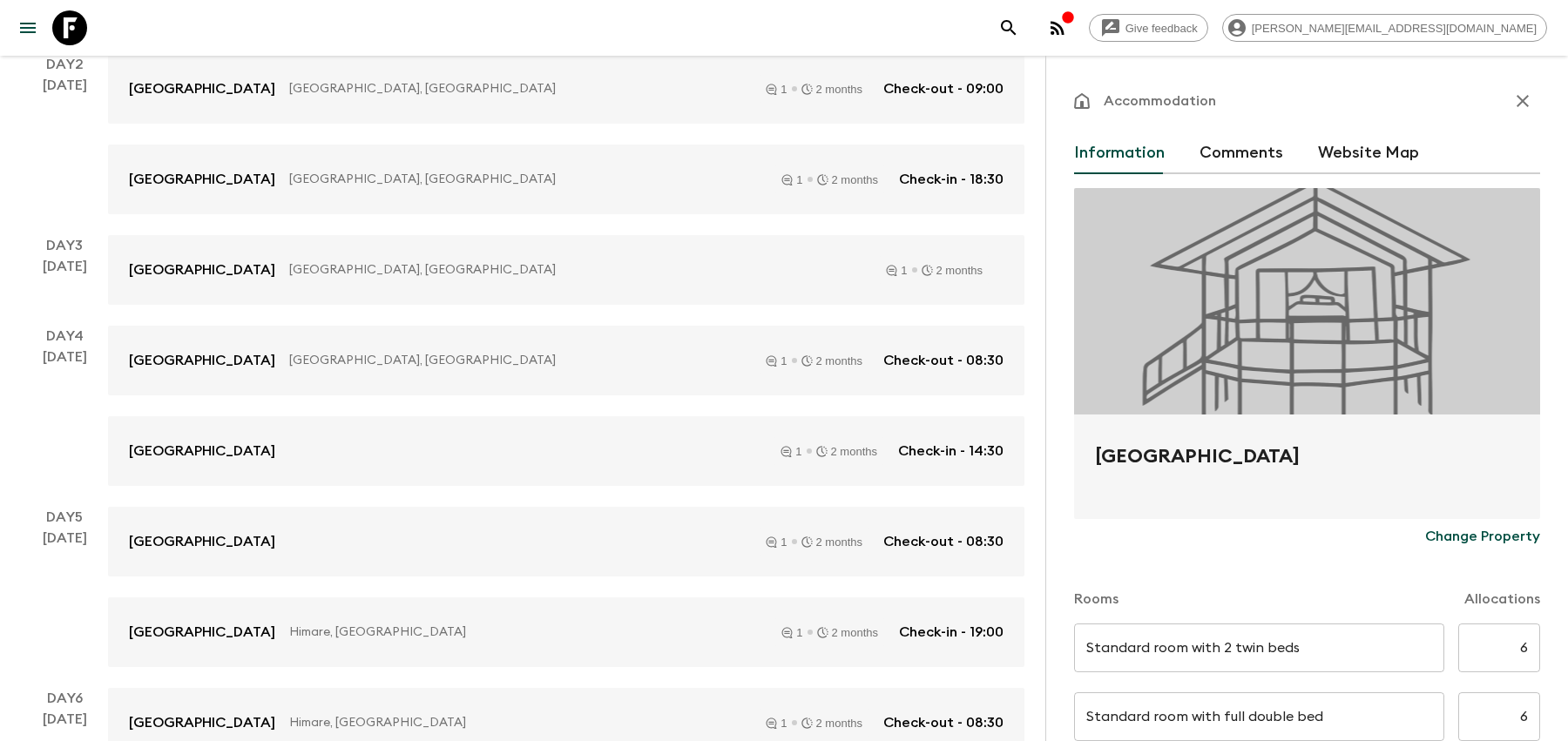
click at [1506, 525] on button "Change Property" at bounding box center [1482, 537] width 115 height 35
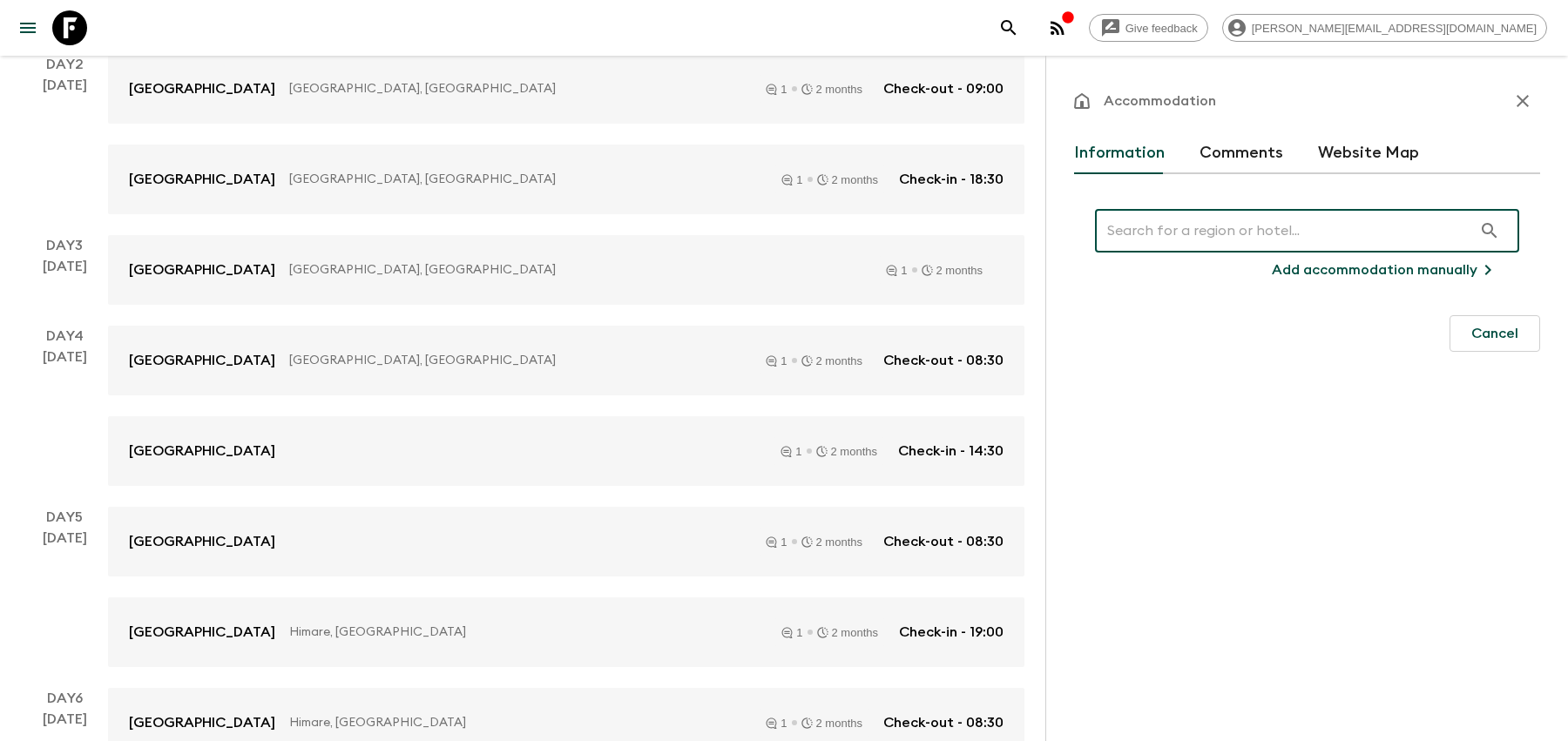
type input "[GEOGRAPHIC_DATA]"
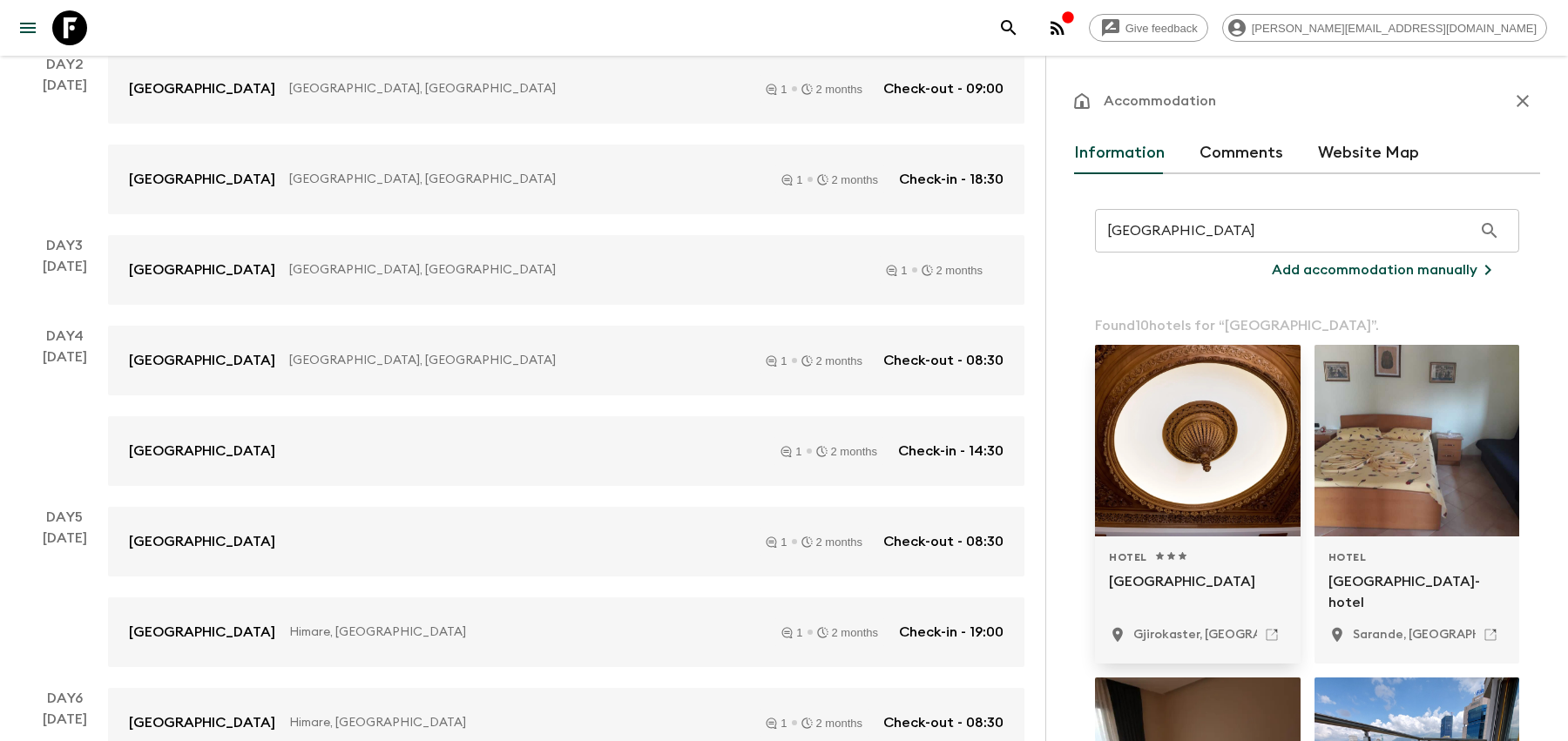
click at [1180, 464] on div at bounding box center [1197, 440] width 205 height 191
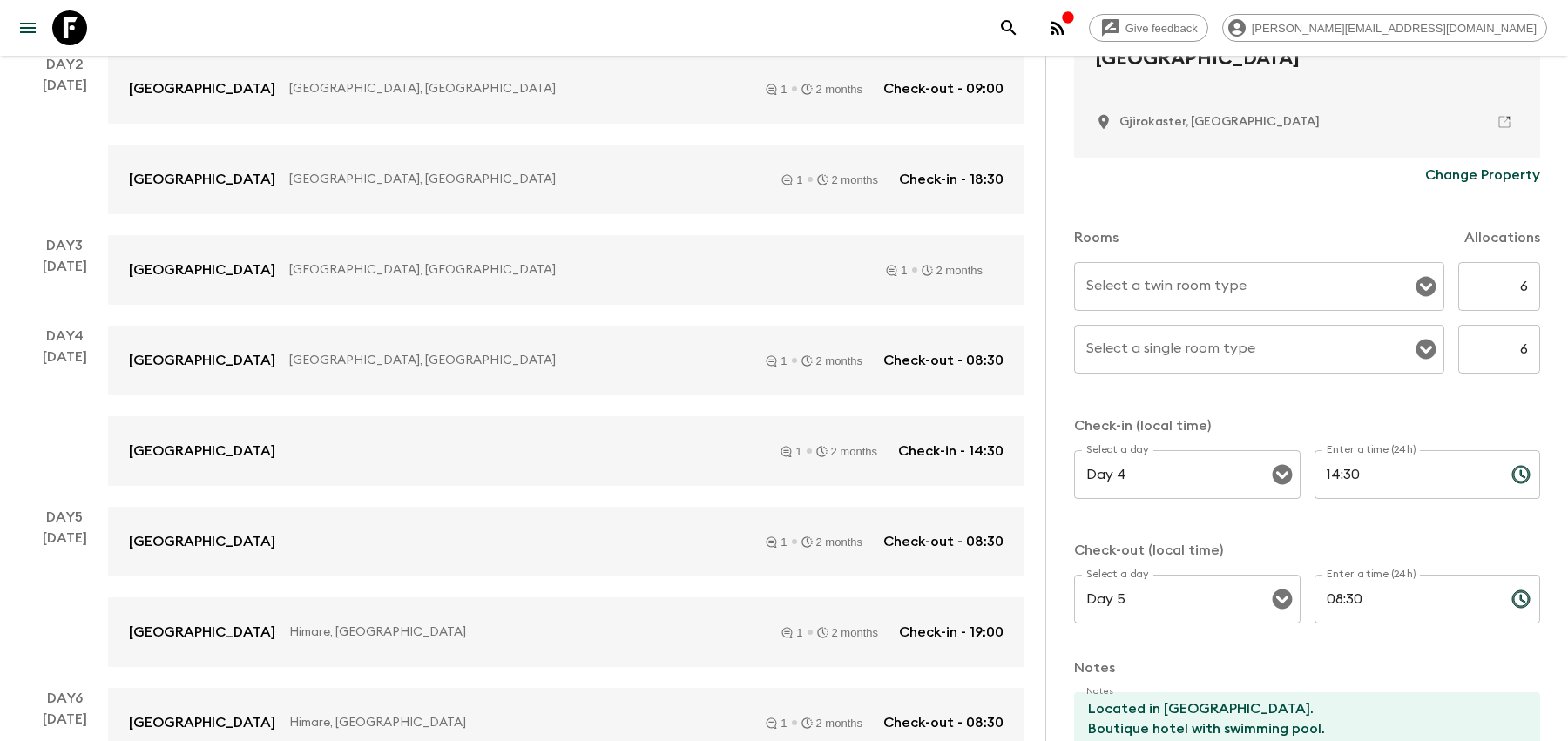
scroll to position [569, 0]
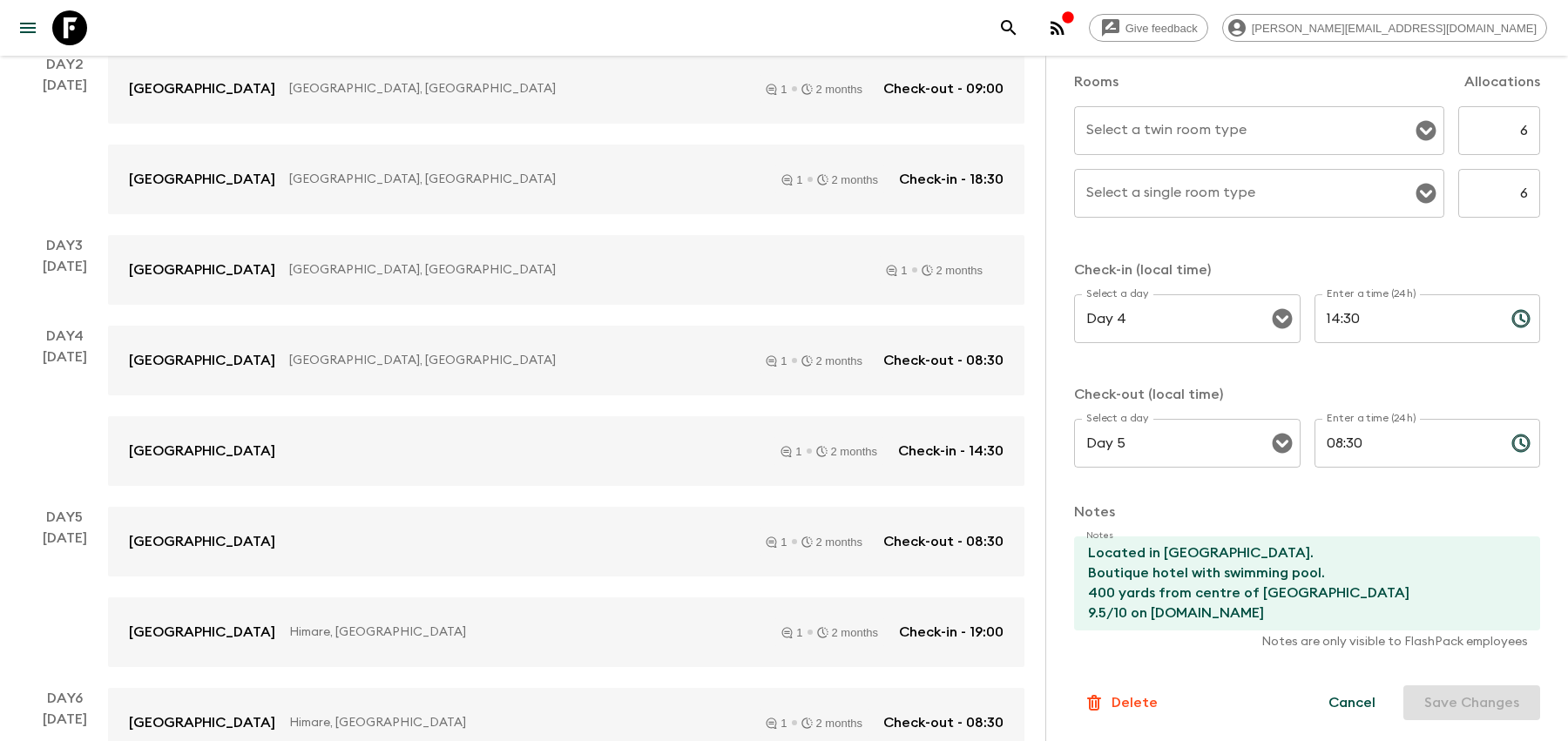
click at [1412, 678] on form "Hotel 1 Star 2 Stars 3 Stars 4 Stars 5 Stars Hotel [PERSON_NAME], [GEOGRAPHIC_D…" at bounding box center [1307, 169] width 466 height 1100
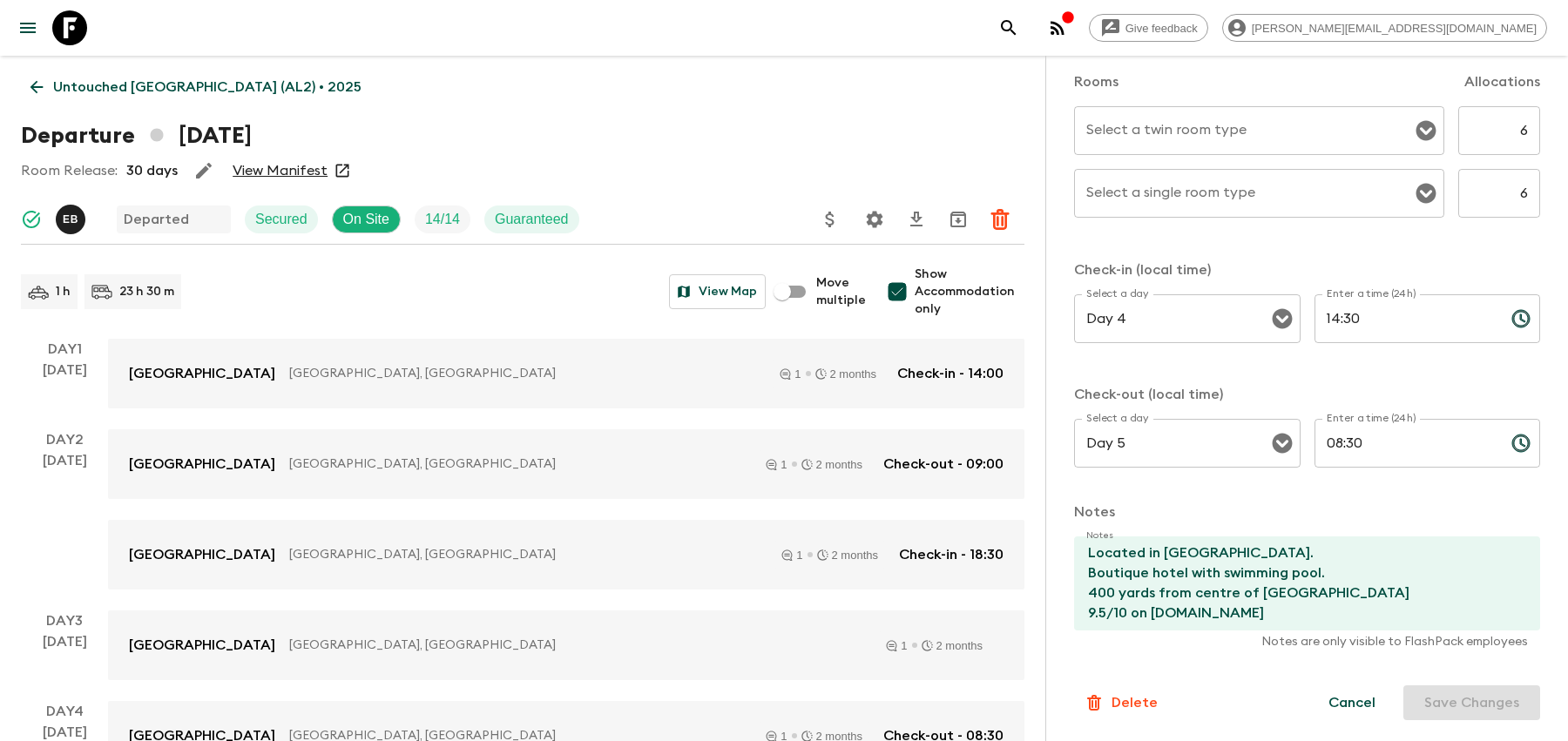
scroll to position [0, 0]
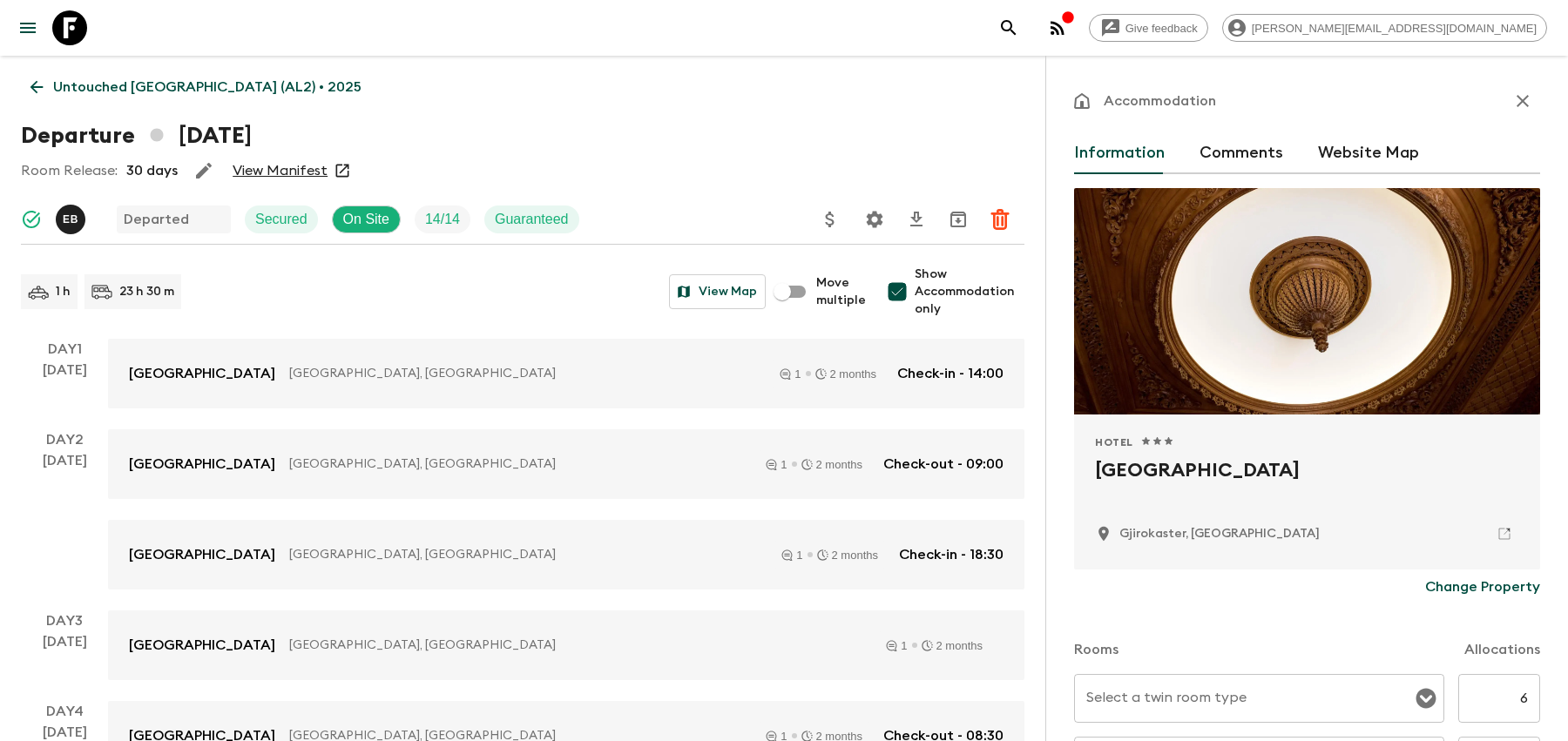
click at [1515, 105] on icon "button" at bounding box center [1522, 101] width 21 height 21
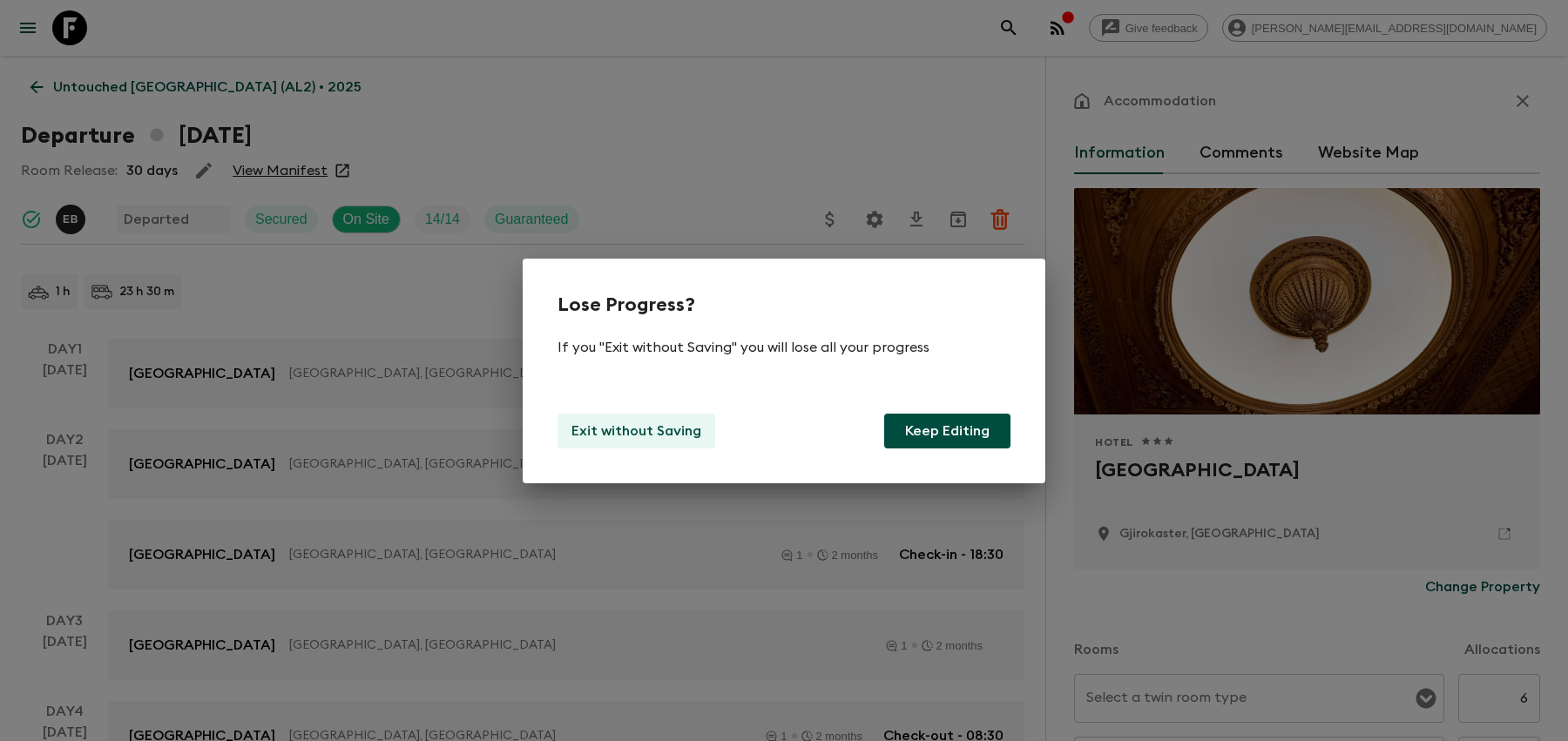
click at [620, 428] on p "Exit without Saving" at bounding box center [636, 431] width 130 height 21
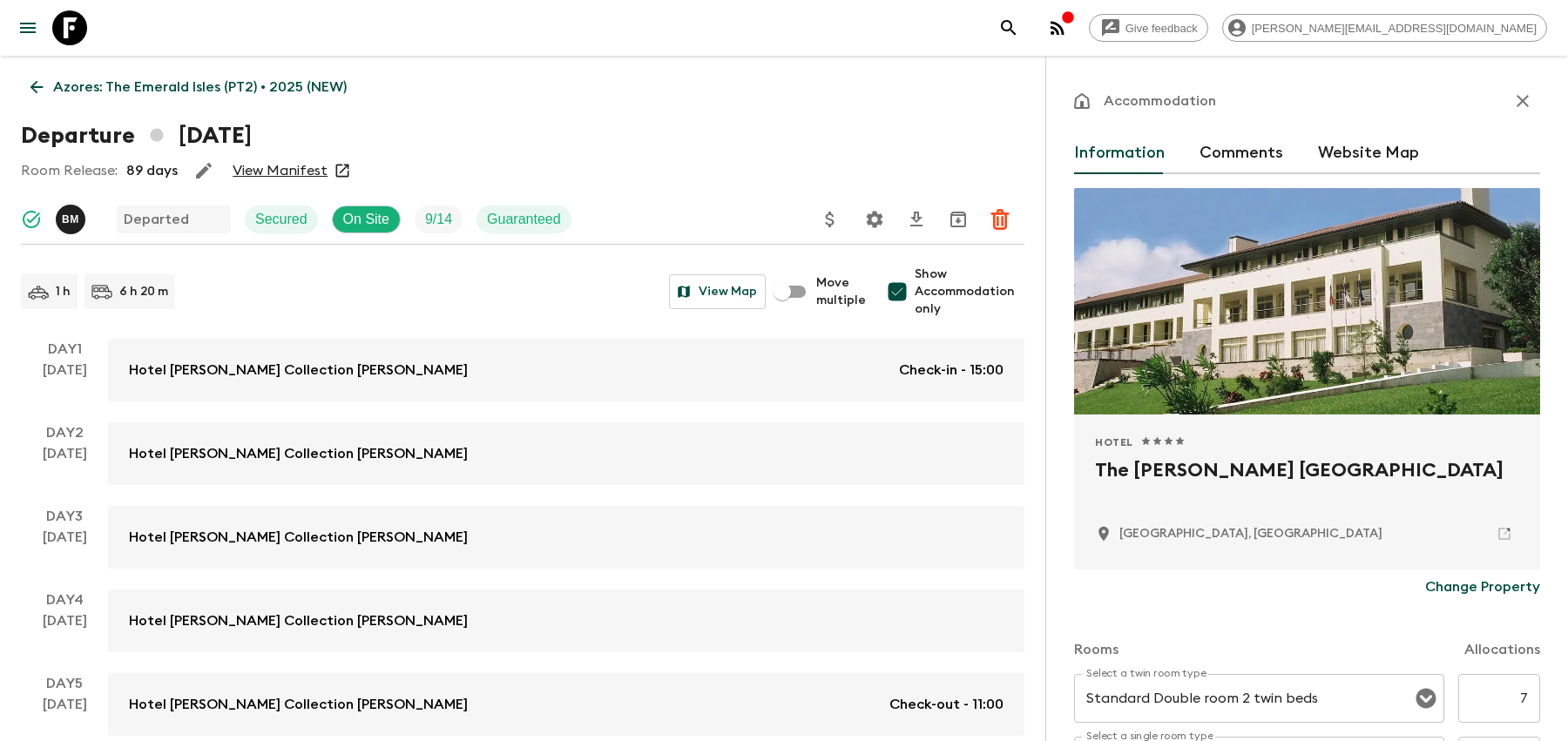
scroll to position [468, 0]
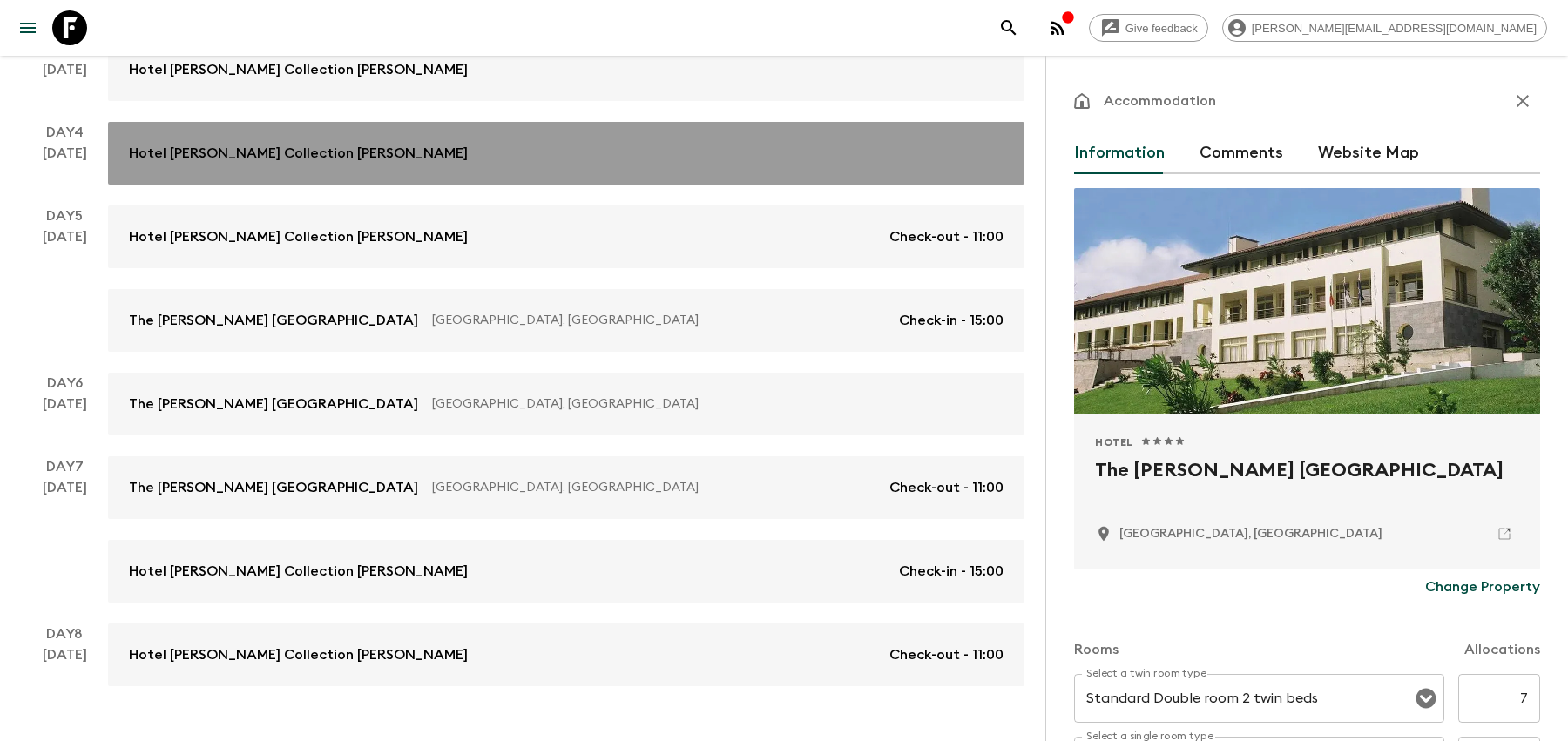
click at [417, 171] on link "Hotel Vila Gale Collection S. Miguel" at bounding box center [565, 153] width 916 height 63
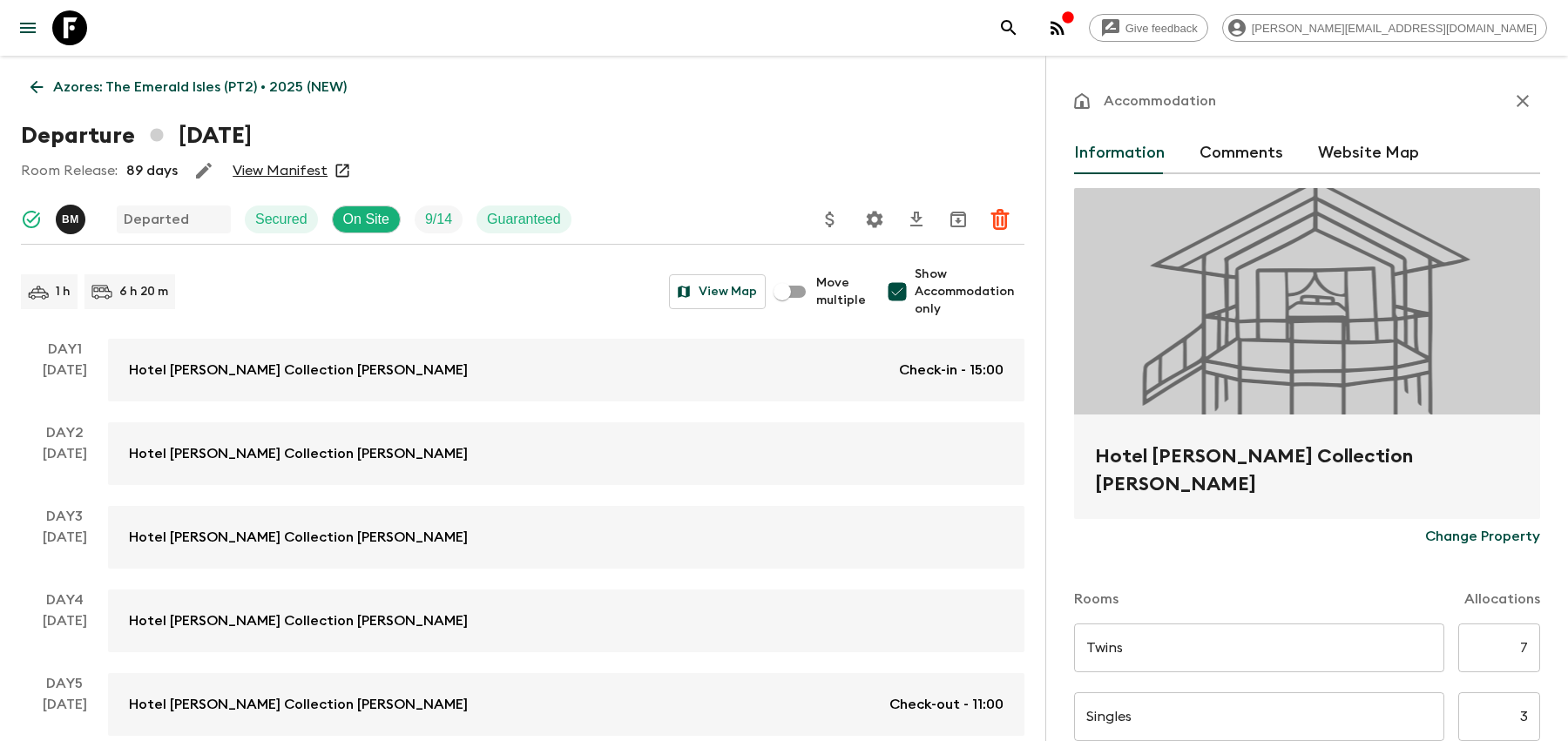
click at [1019, 26] on icon "search adventures" at bounding box center [1009, 28] width 21 height 21
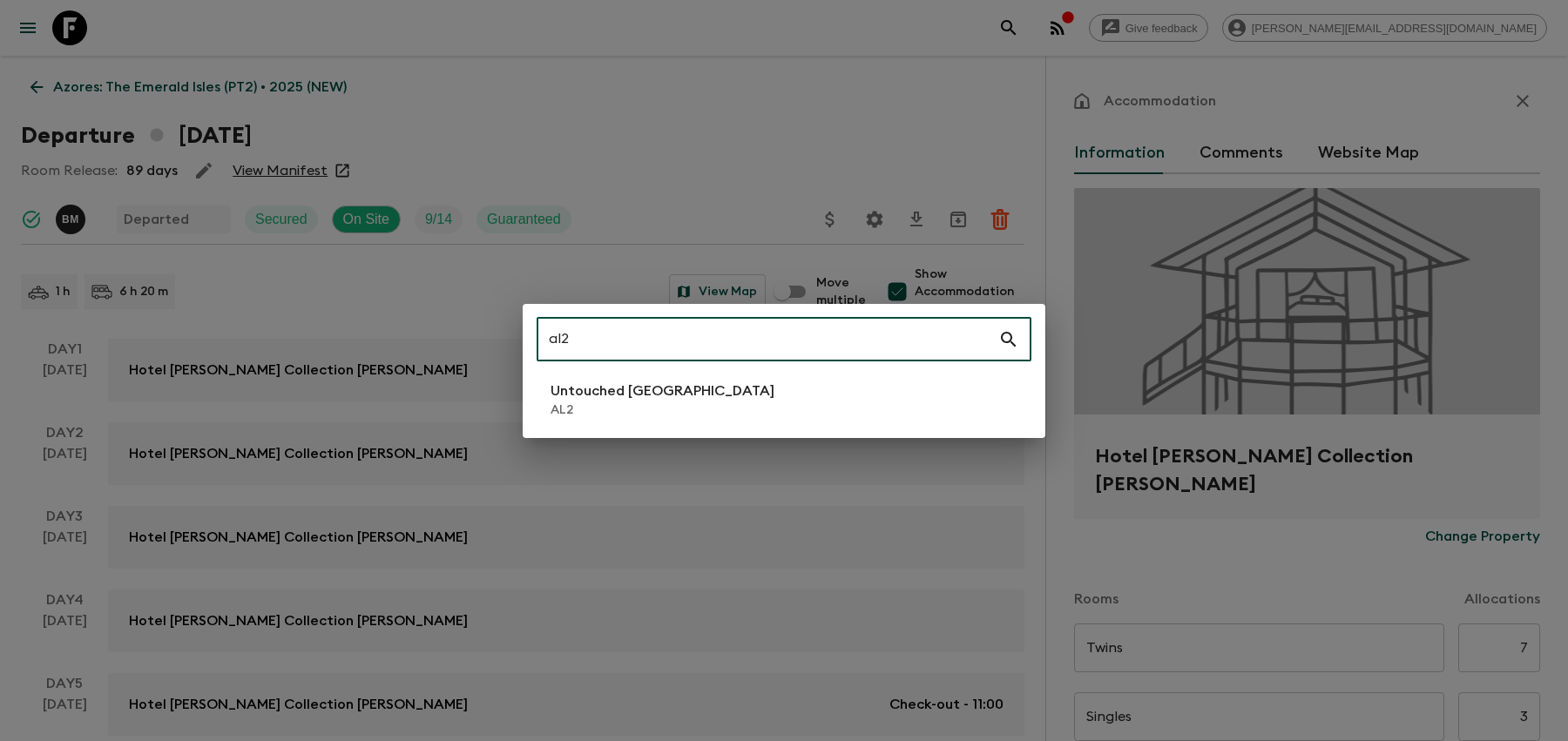
click at [816, 358] on input "al2" at bounding box center [766, 340] width 461 height 49
type input "al2"
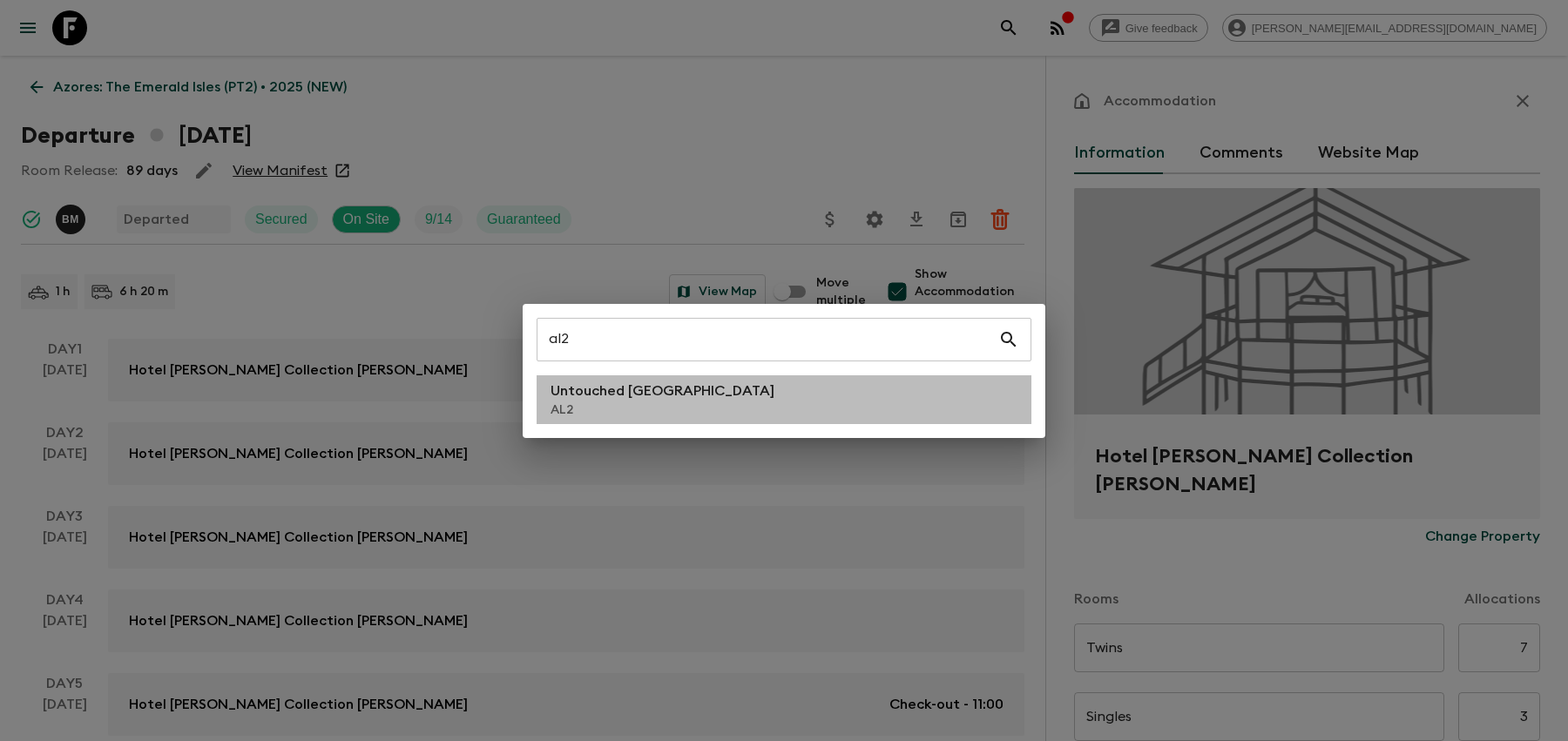
click at [816, 377] on li "Untouched [GEOGRAPHIC_DATA] AL2" at bounding box center [783, 400] width 495 height 49
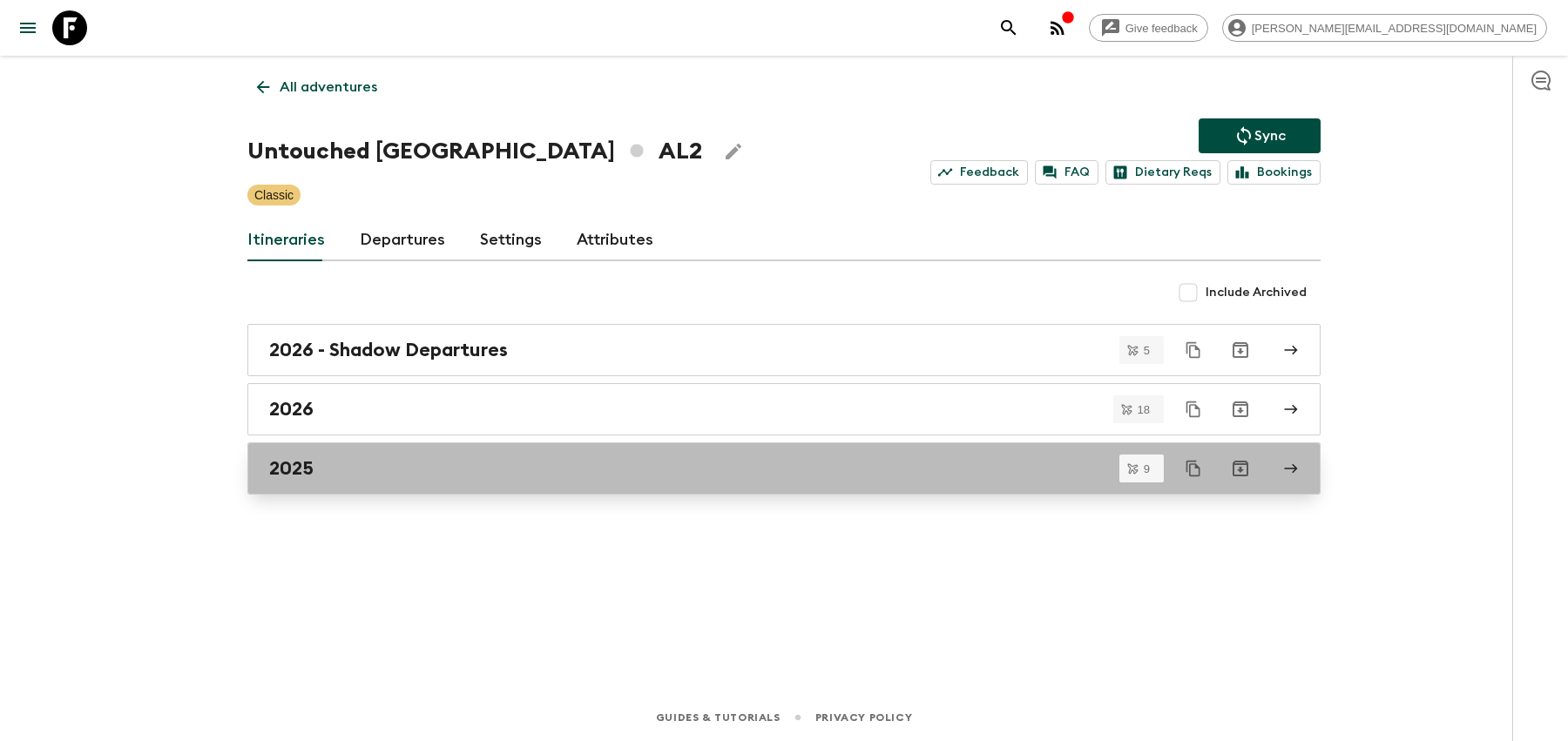
click at [459, 443] on link "2025" at bounding box center [783, 468] width 1073 height 52
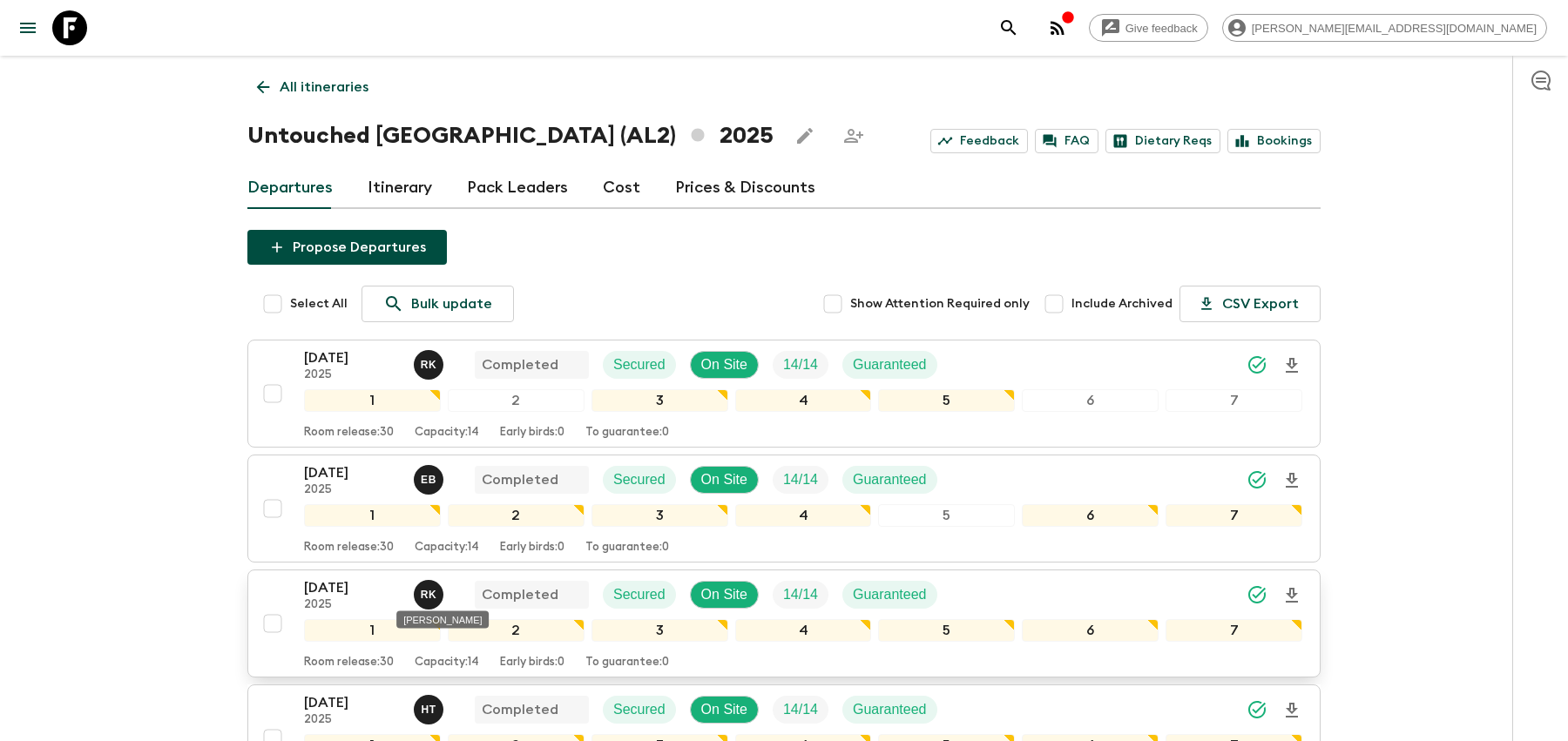
scroll to position [772, 0]
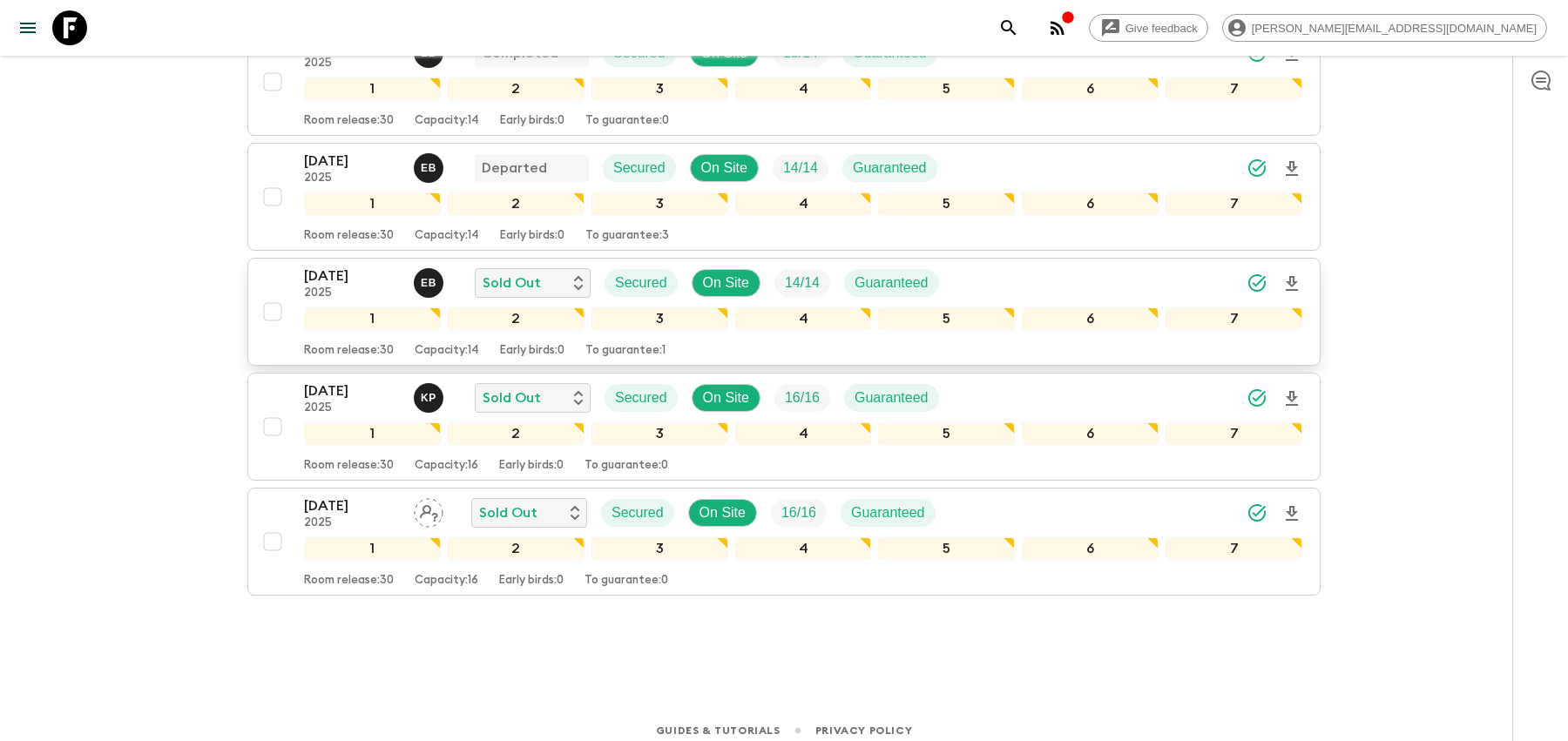
click at [986, 271] on div "21 Sep 2025 2025 E B Sold Out Secured On Site 14 / 14 Guaranteed" at bounding box center [803, 283] width 998 height 35
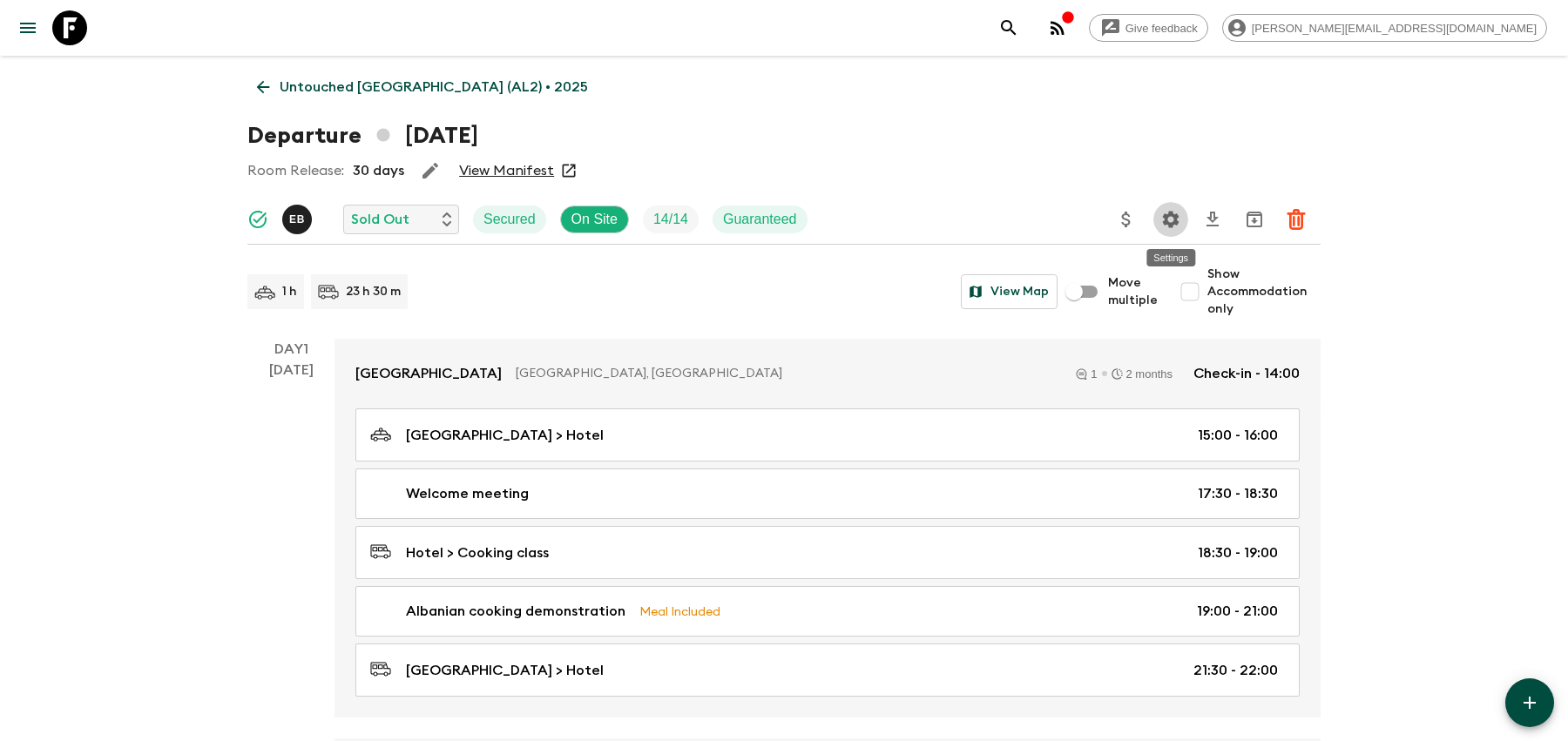
click at [1176, 217] on icon "Settings" at bounding box center [1170, 219] width 17 height 17
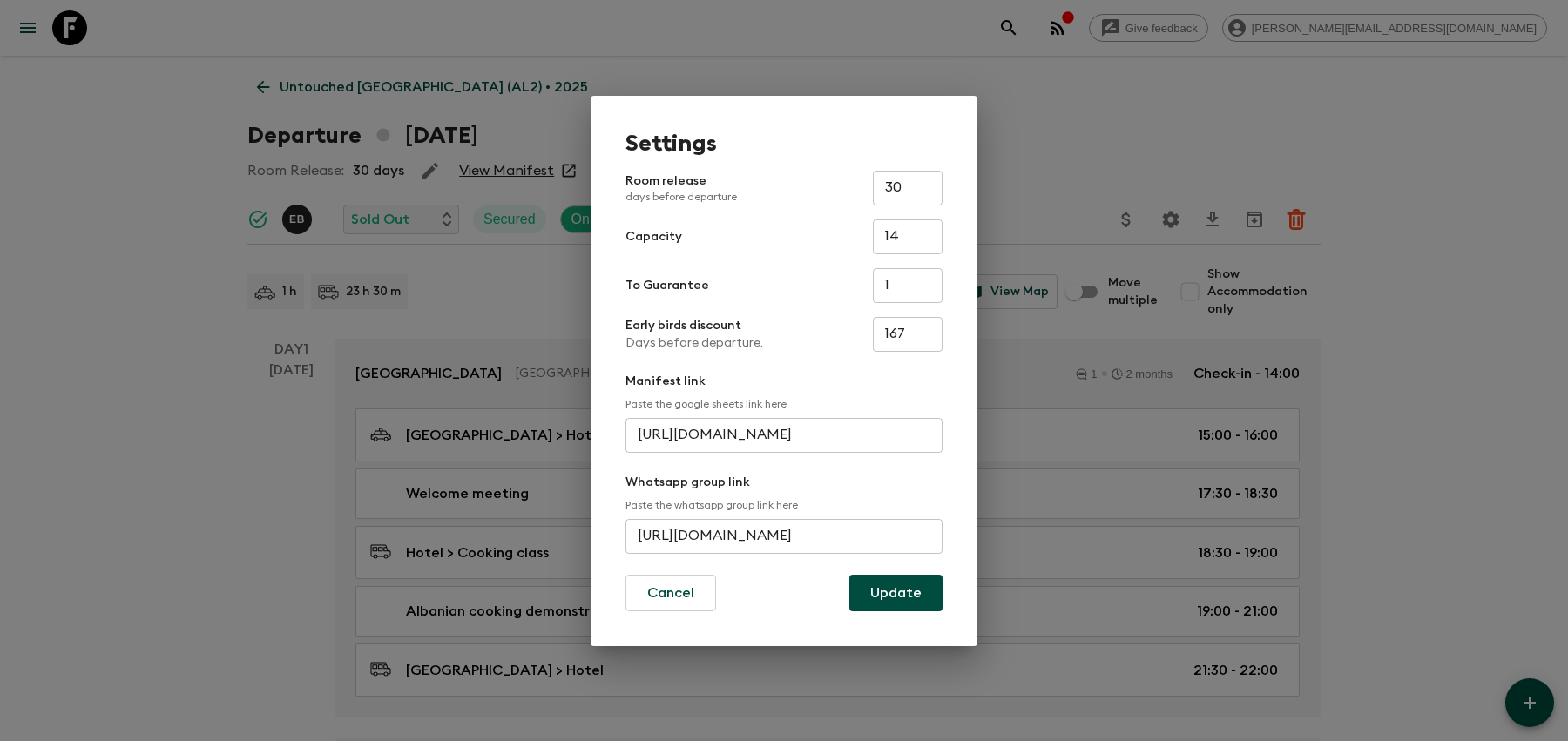
click at [1041, 477] on div "Settings Room release days before departure 30 ​ Capacity 14 ​ To Guarantee 1 ​…" at bounding box center [784, 370] width 1568 height 741
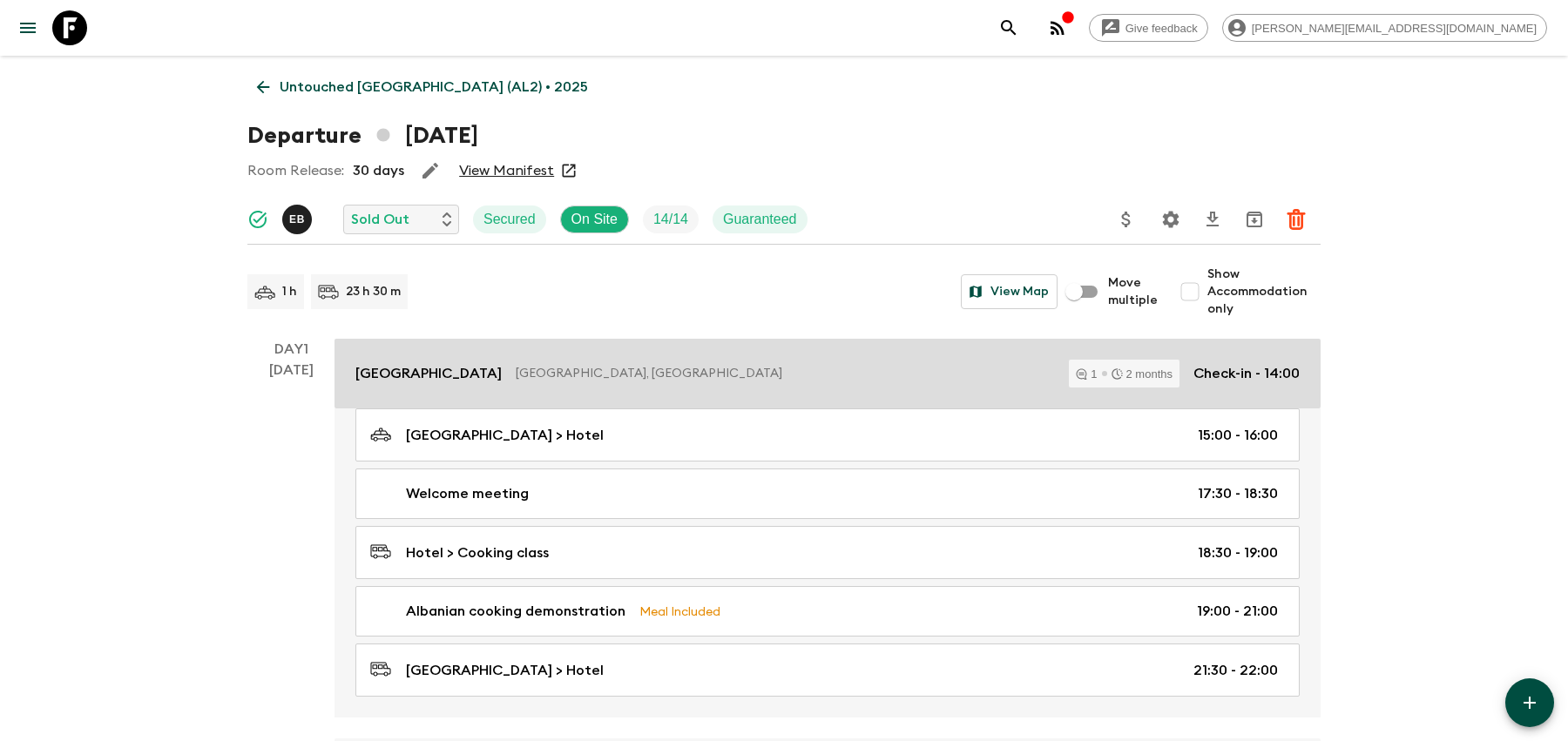
scroll to position [903, 0]
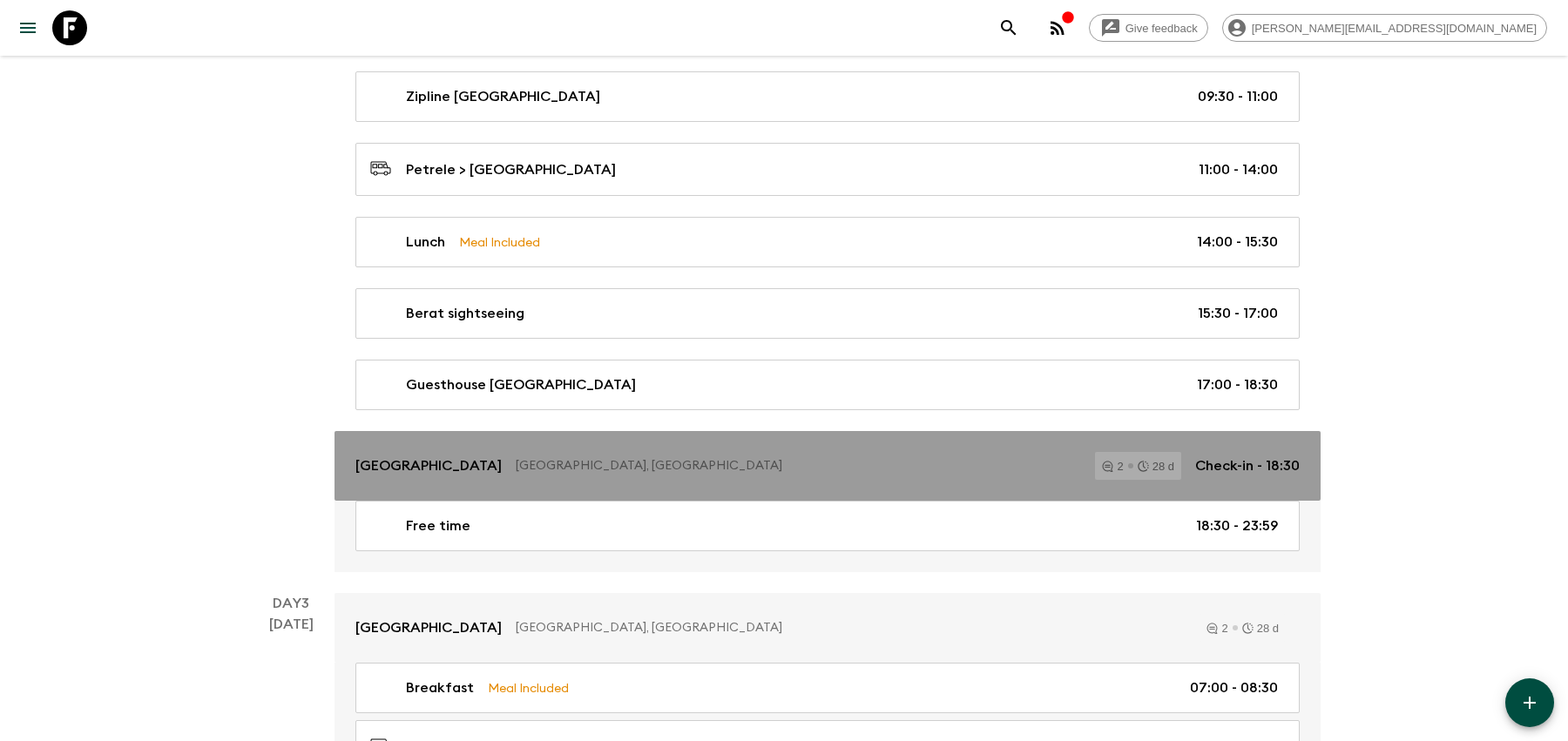
click at [989, 469] on link "Portik Hotel Berat, Albania 2 28 d Check-in - 18:30" at bounding box center [827, 466] width 986 height 70
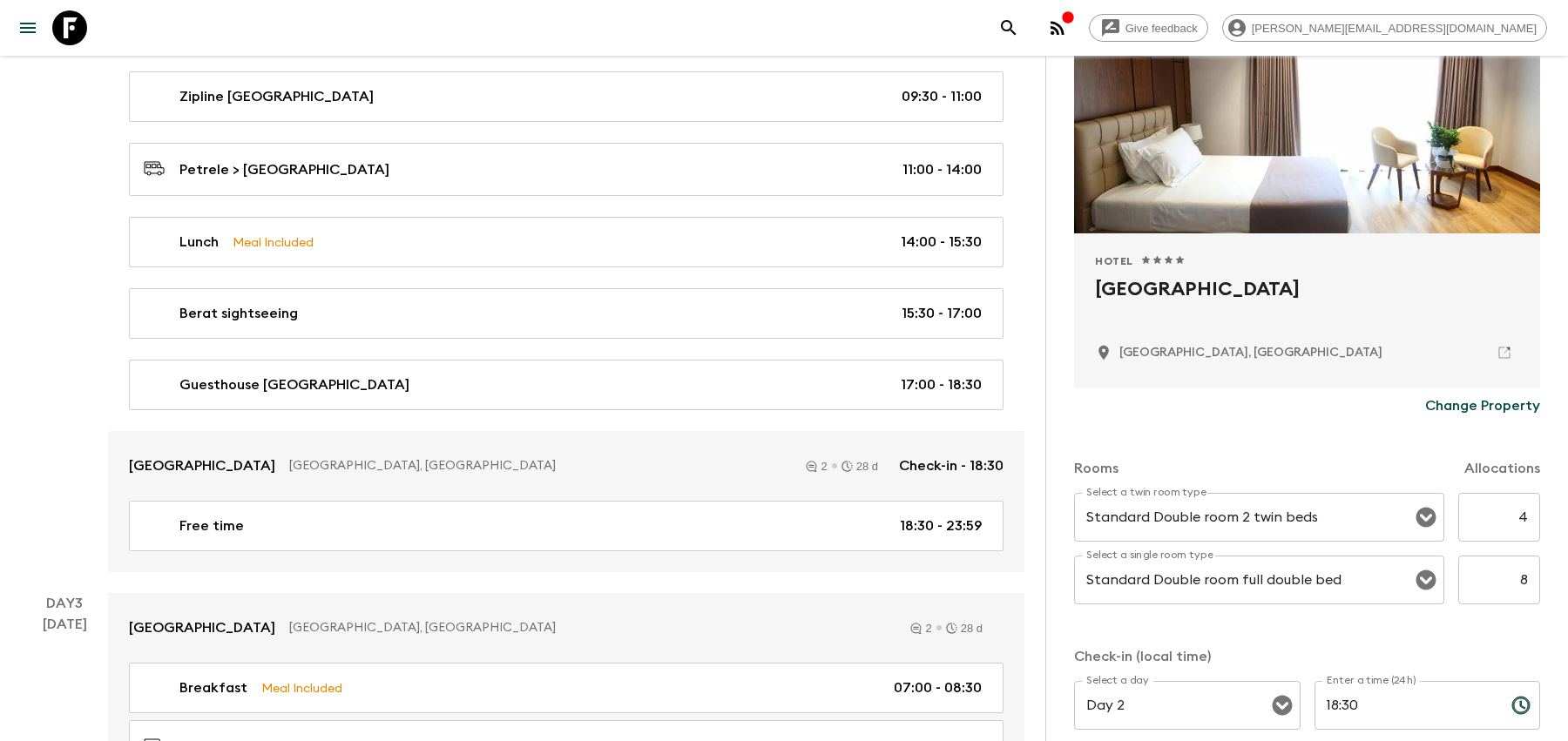
scroll to position [347, 0]
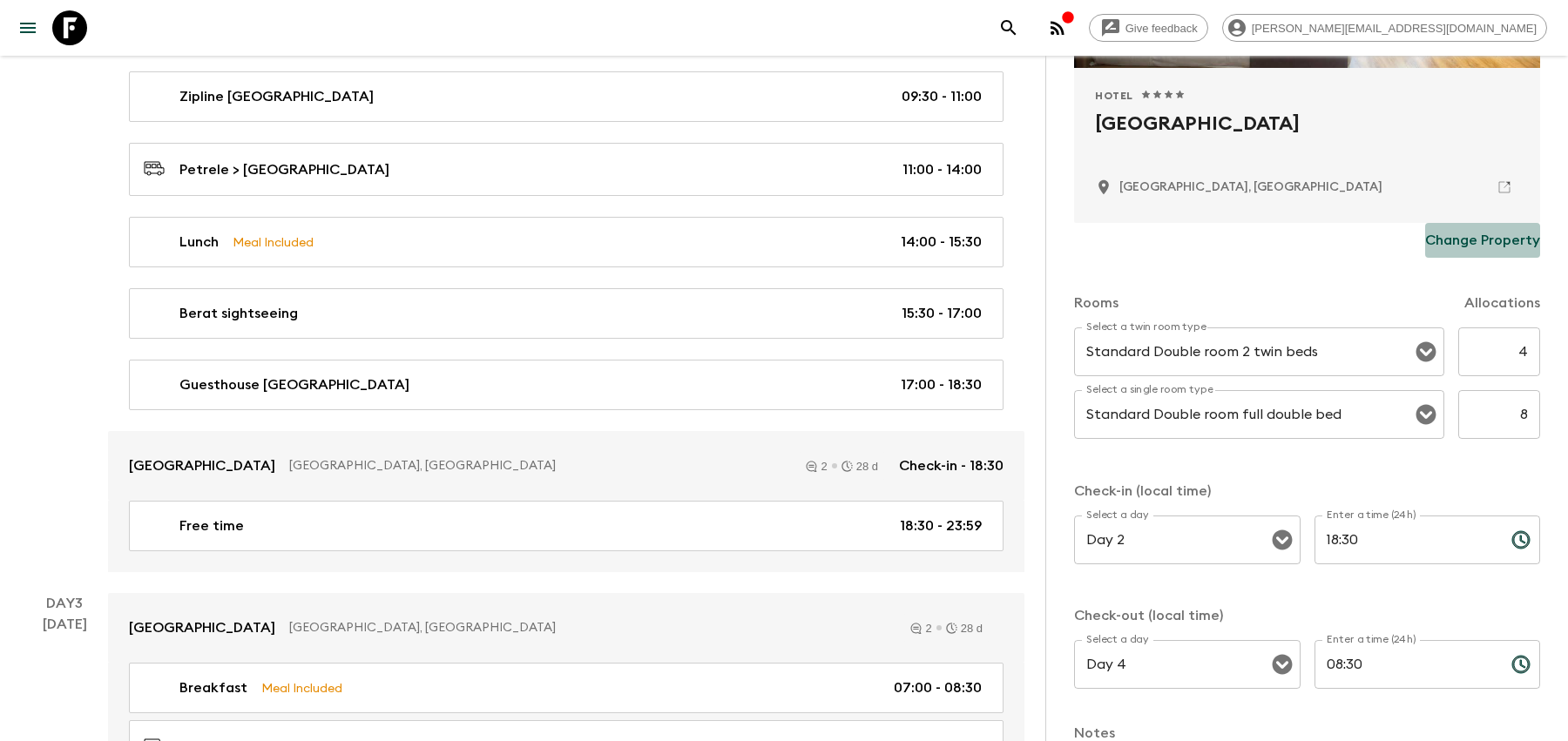
click at [1482, 249] on p "Change Property" at bounding box center [1482, 241] width 115 height 21
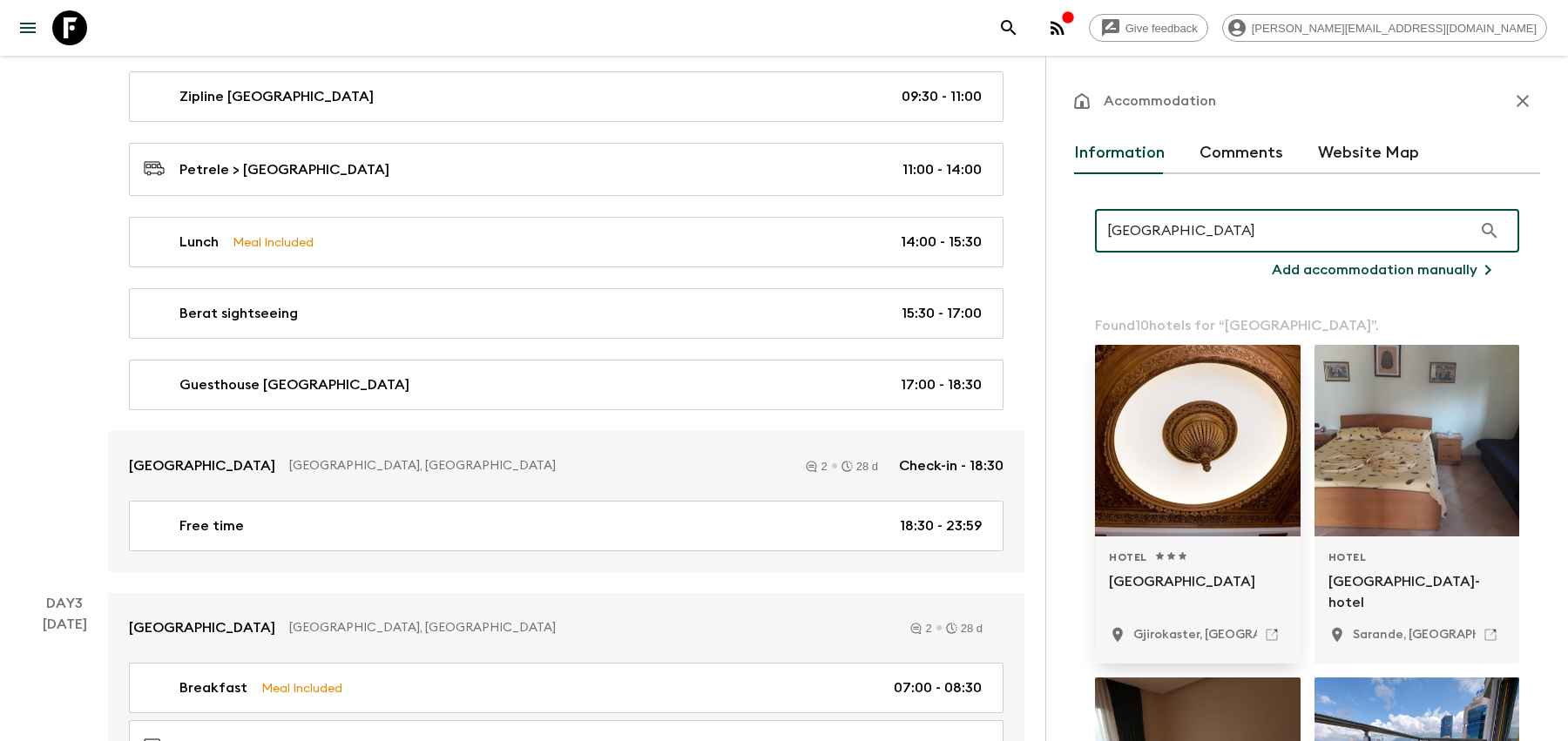
type input "[GEOGRAPHIC_DATA]"
click at [1211, 424] on div at bounding box center [1197, 440] width 205 height 191
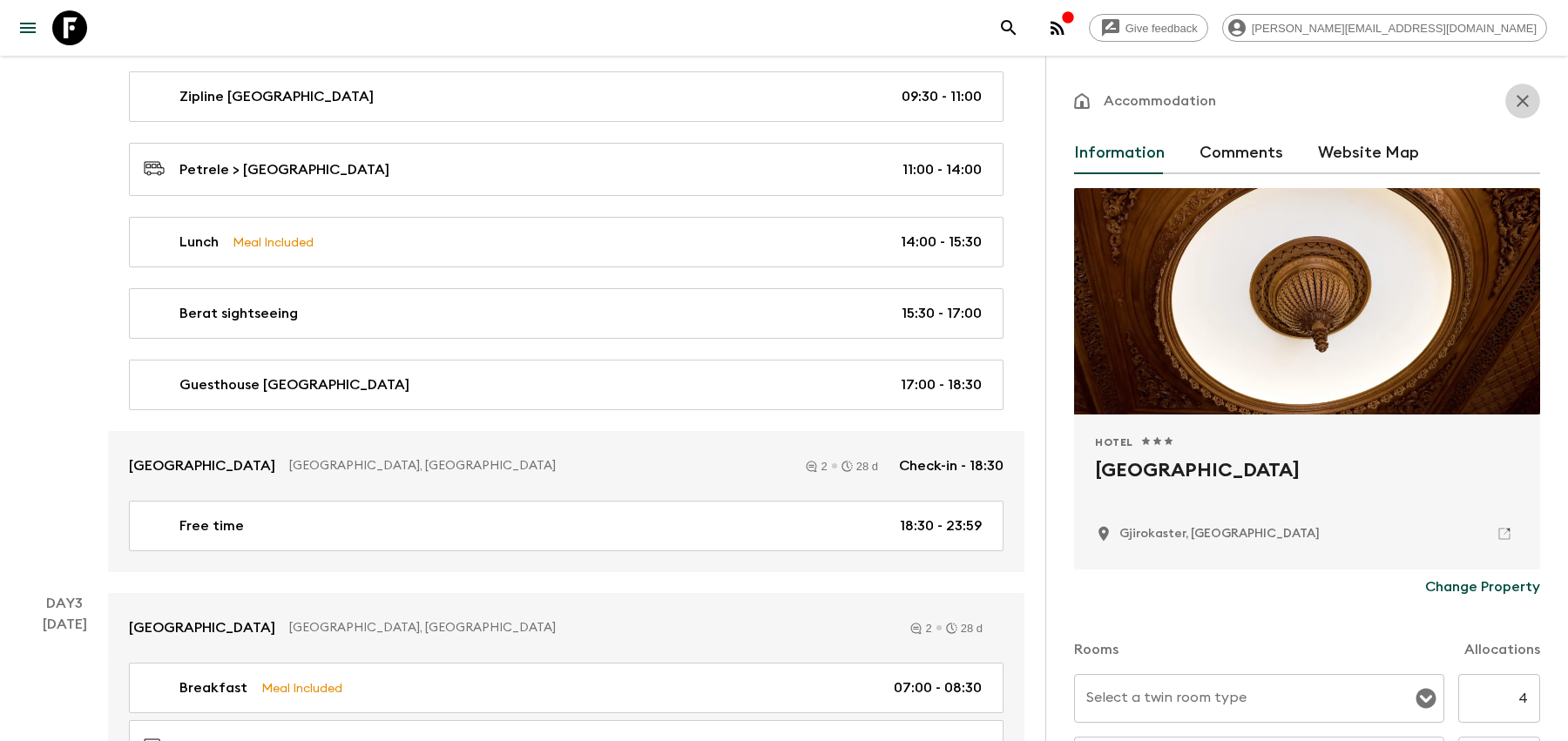
click at [1516, 95] on icon "button" at bounding box center [1522, 101] width 21 height 21
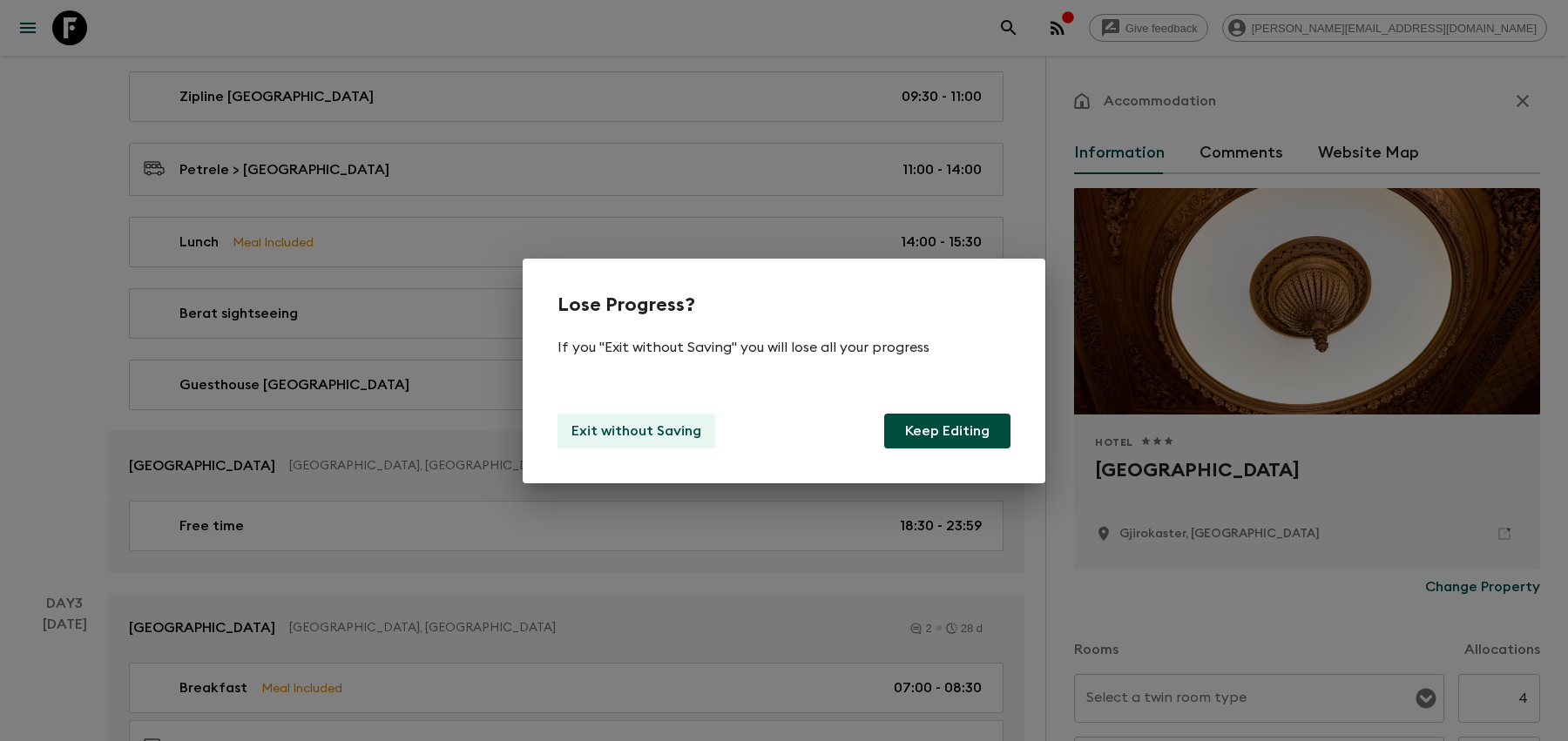
click at [669, 432] on p "Exit without Saving" at bounding box center [636, 431] width 130 height 21
